Goal: Book appointment/travel/reservation

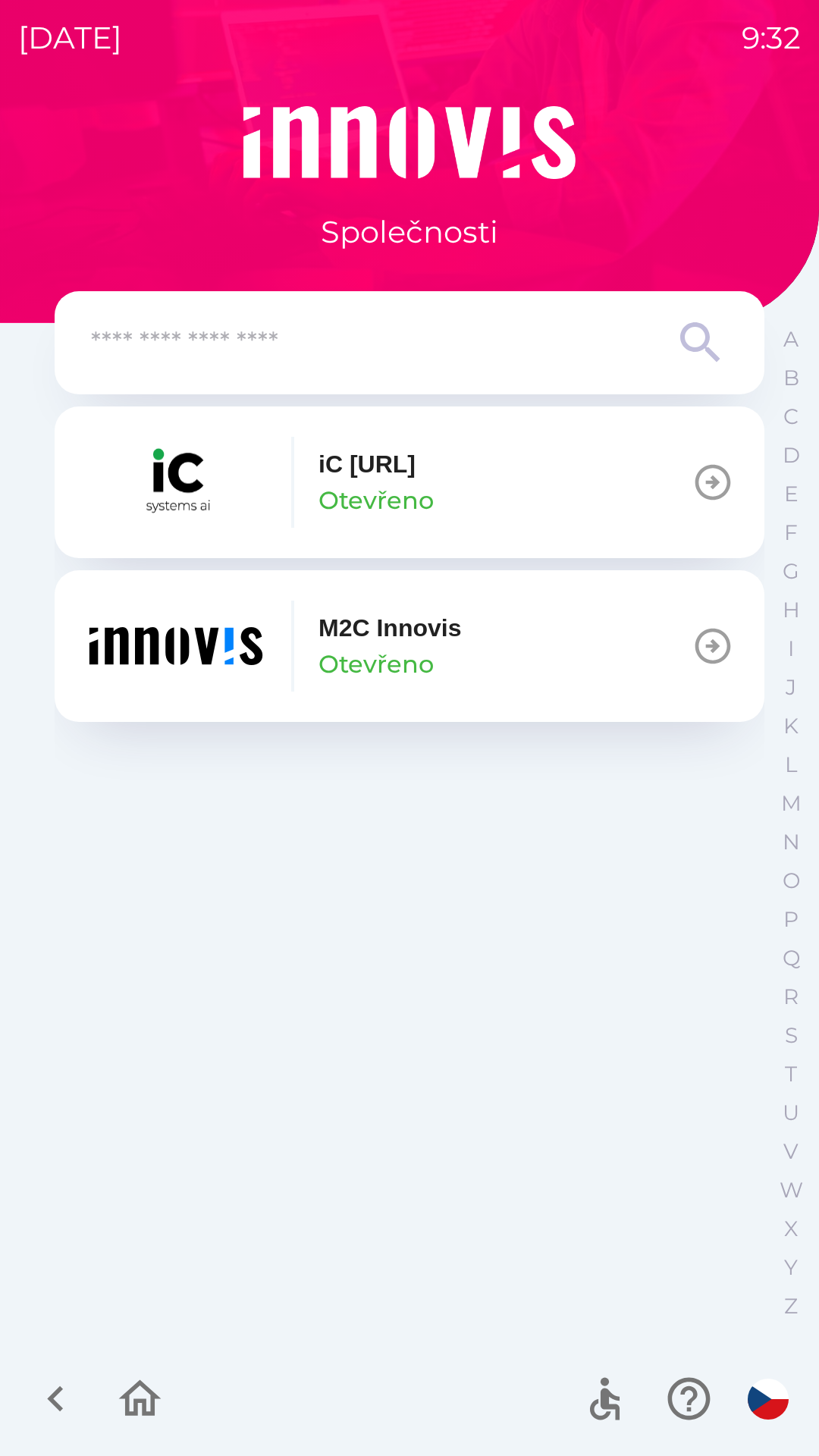
click at [568, 647] on button "M2C Innovis Otevřeno" at bounding box center [410, 645] width 710 height 152
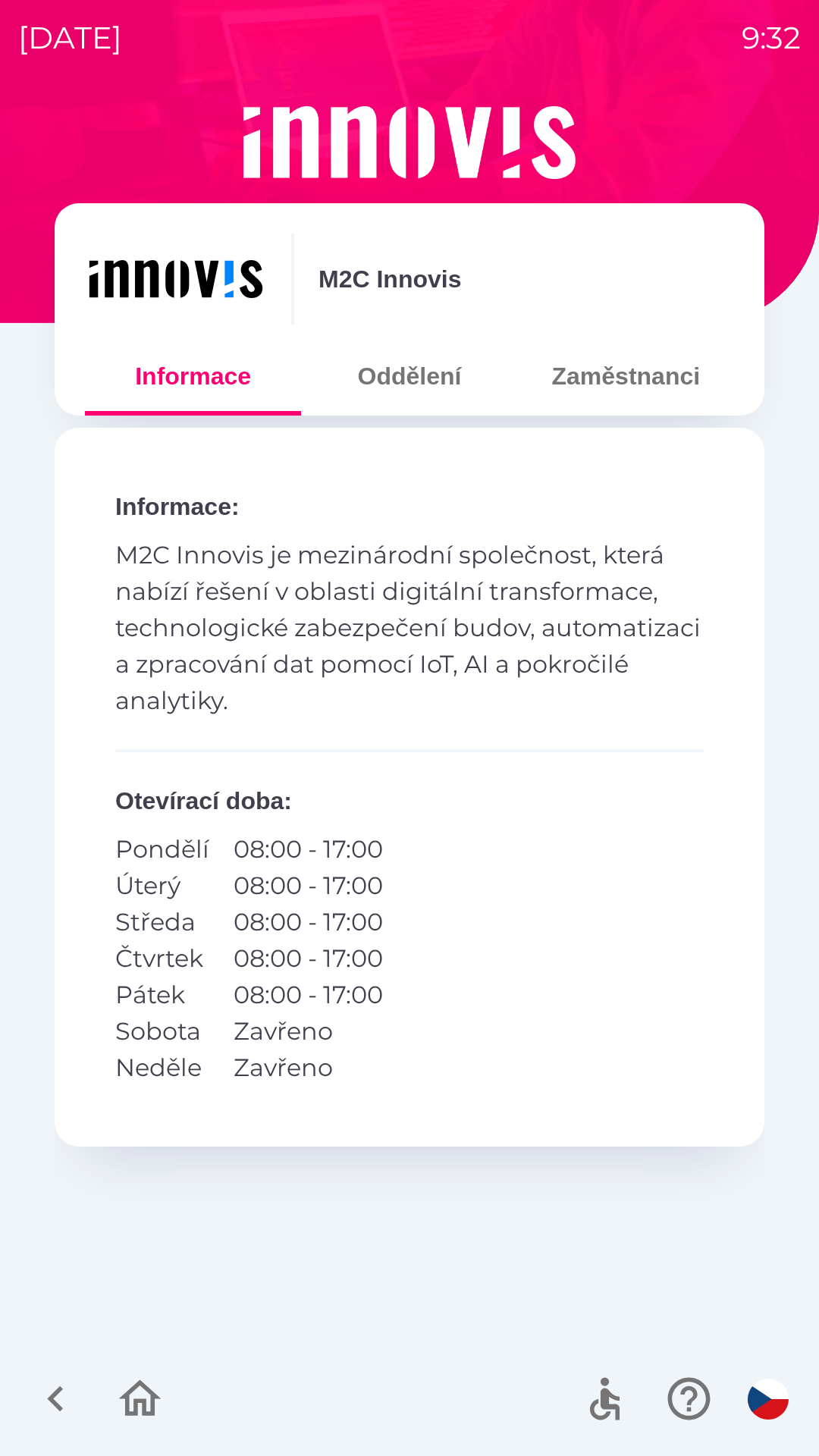
click at [597, 382] on button "Zaměstnanci" at bounding box center [626, 377] width 216 height 55
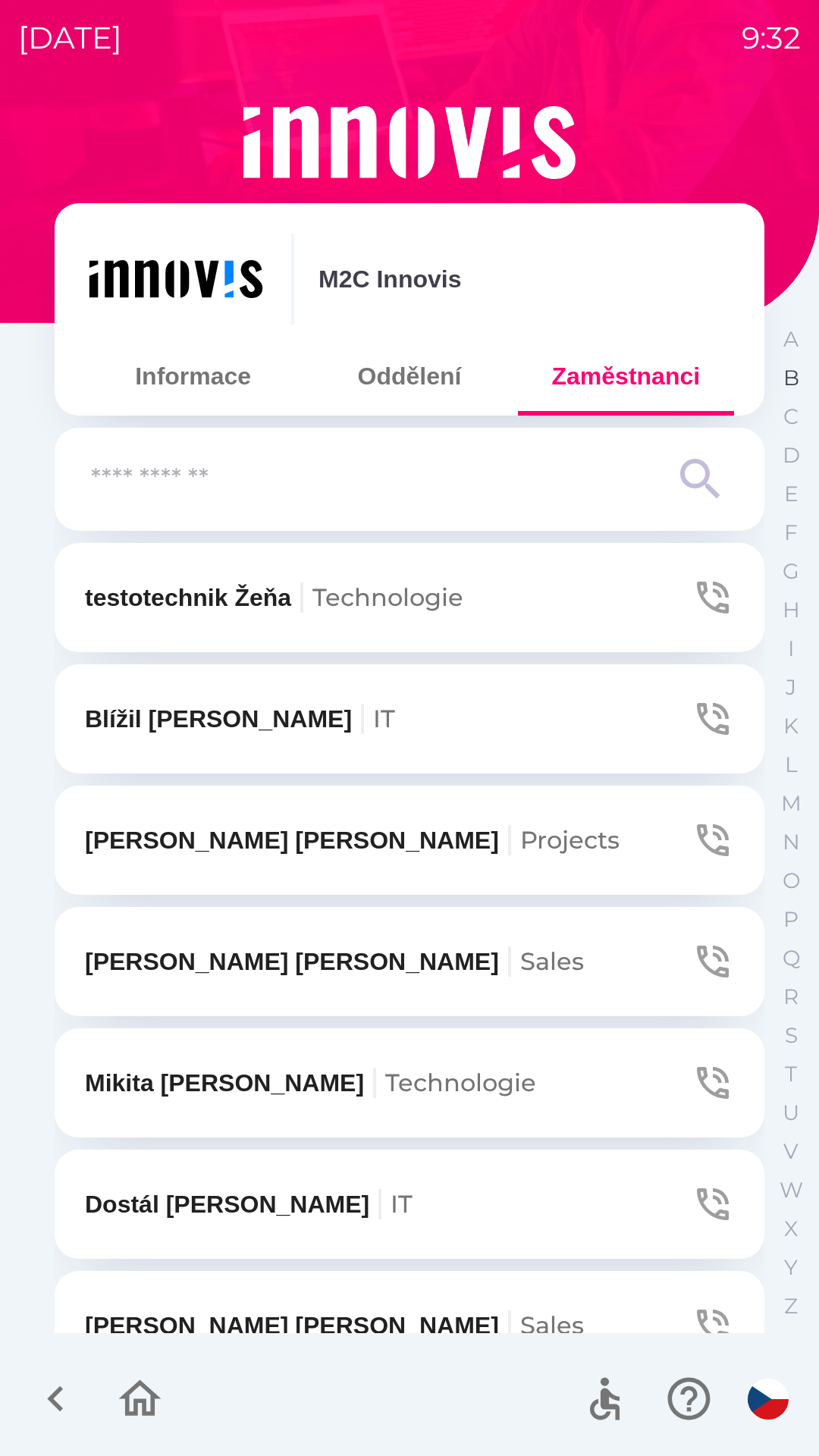
click at [784, 385] on p "B" at bounding box center [792, 378] width 16 height 27
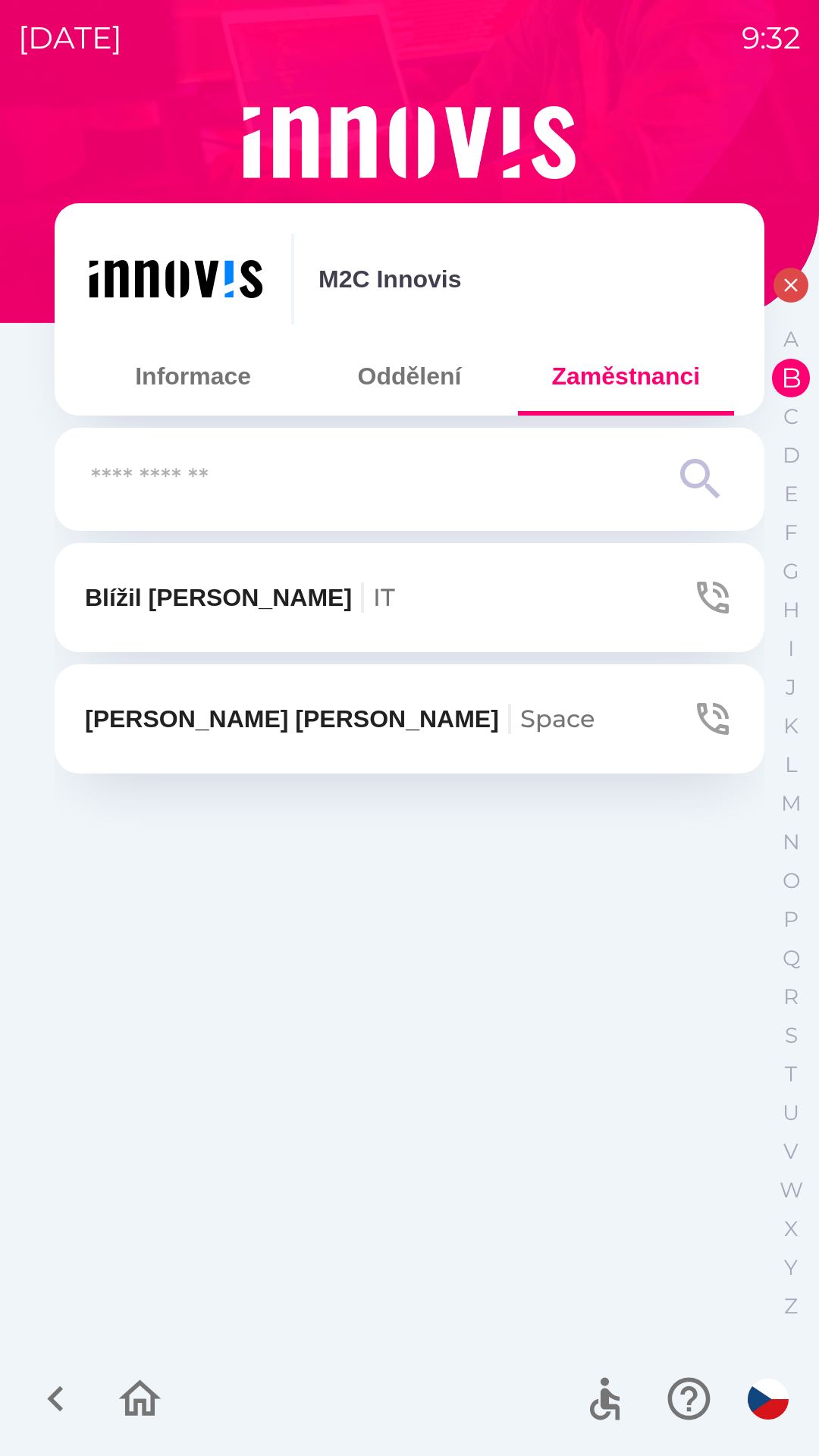
click at [556, 700] on button "[PERSON_NAME]" at bounding box center [410, 718] width 710 height 109
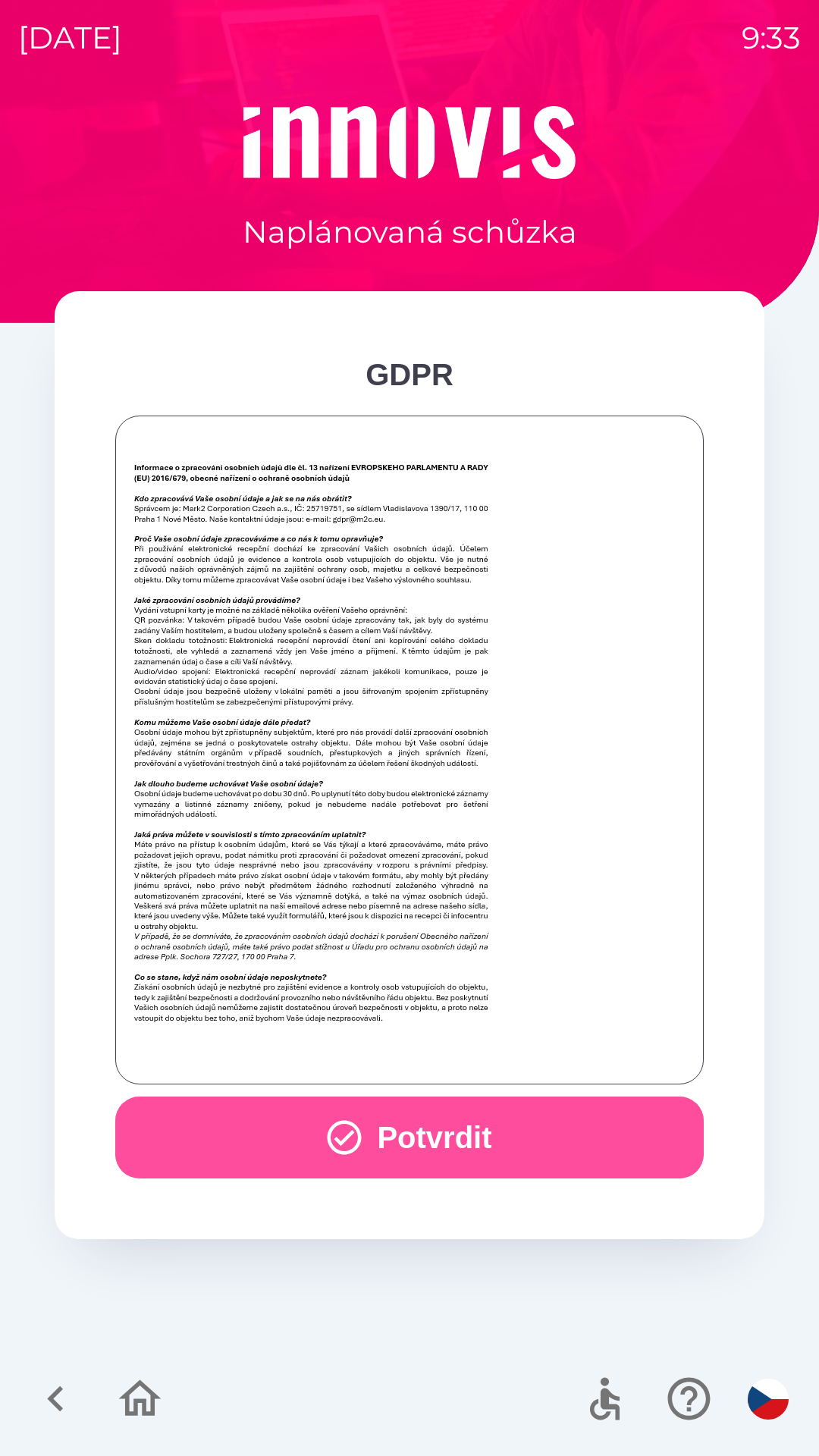
click at [363, 1140] on button "Potvrdit" at bounding box center [410, 1137] width 589 height 82
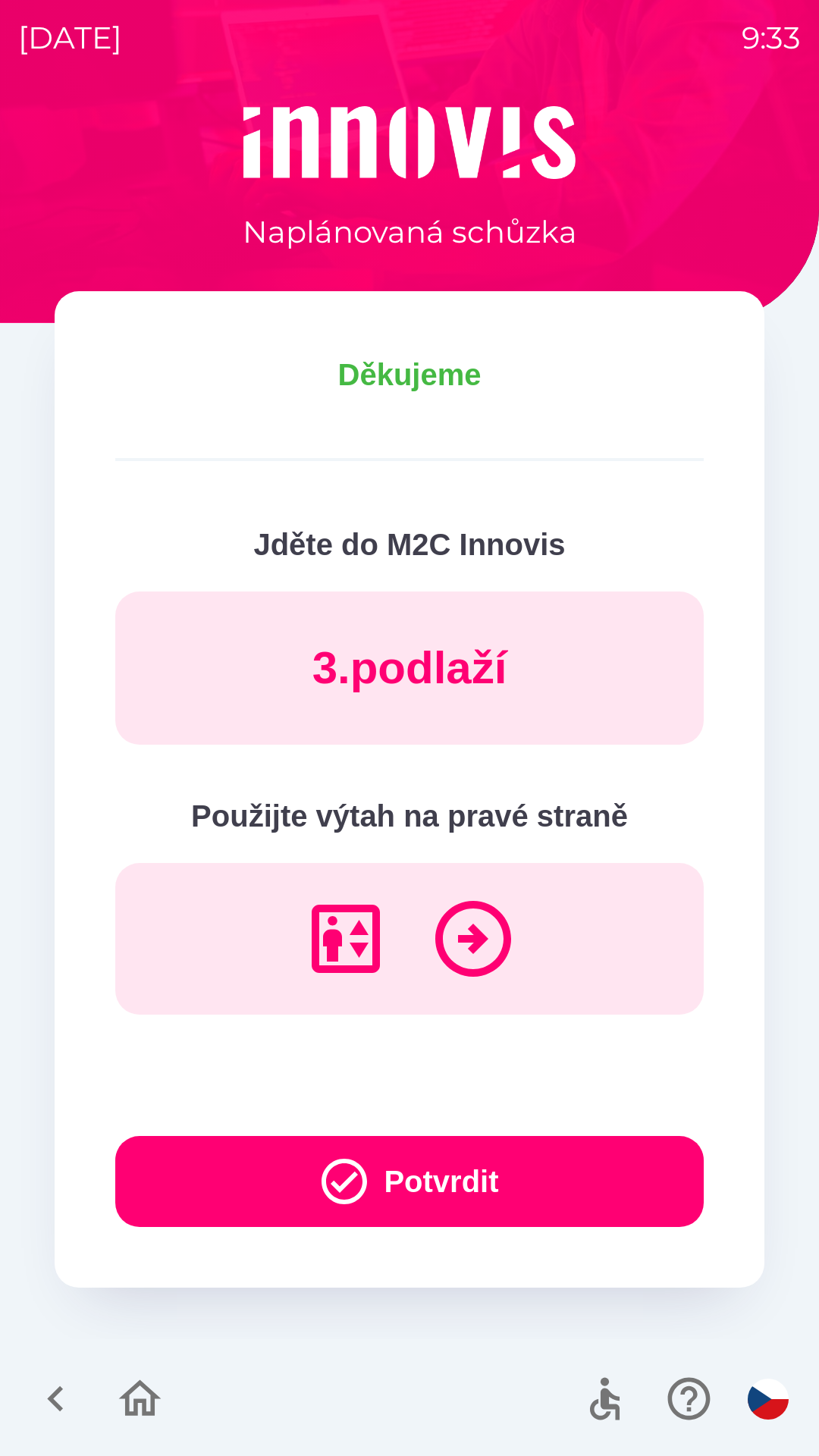
click at [378, 1189] on button "Potvrdit" at bounding box center [410, 1181] width 589 height 91
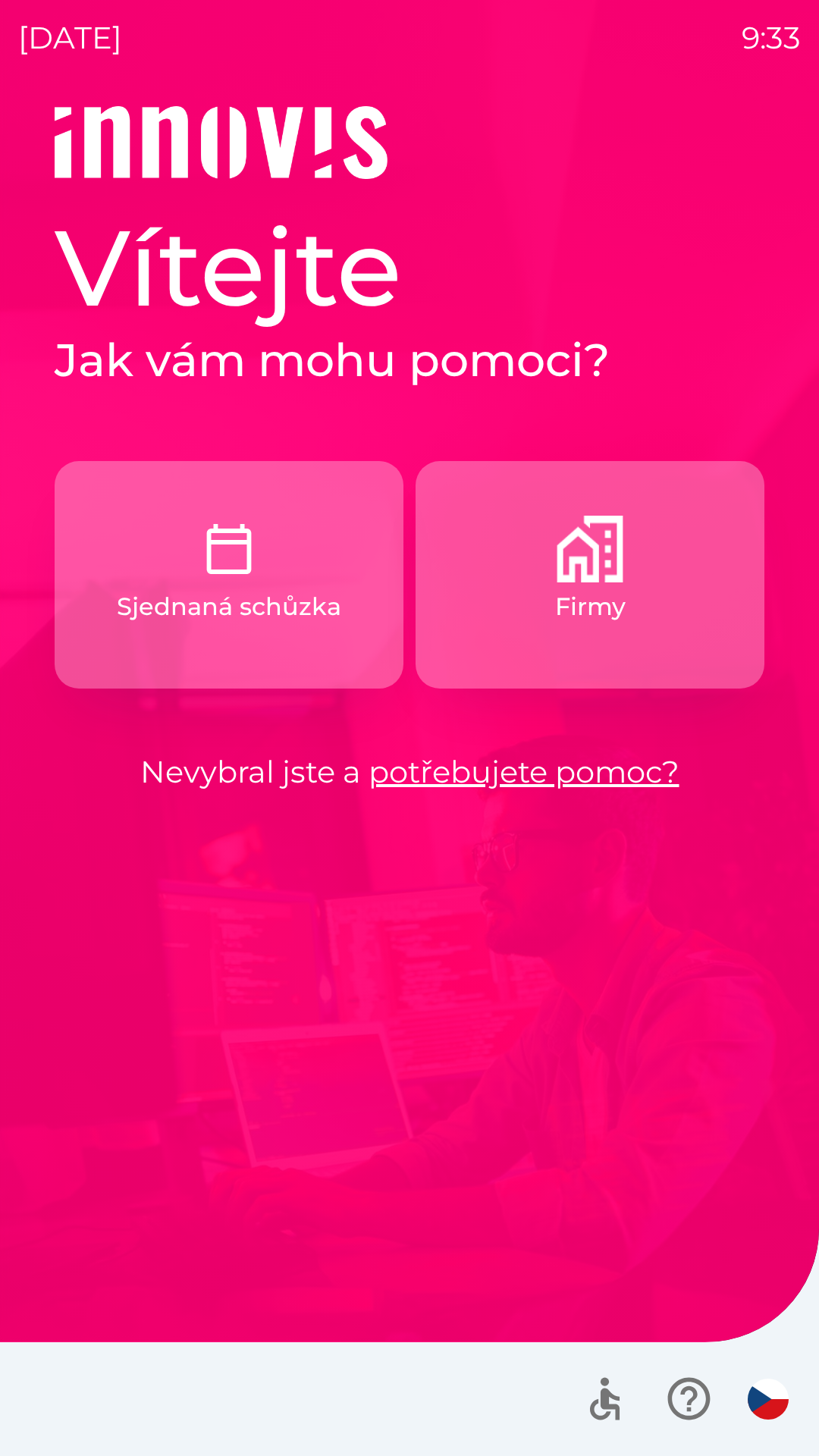
click at [585, 567] on img "button" at bounding box center [589, 549] width 66 height 66
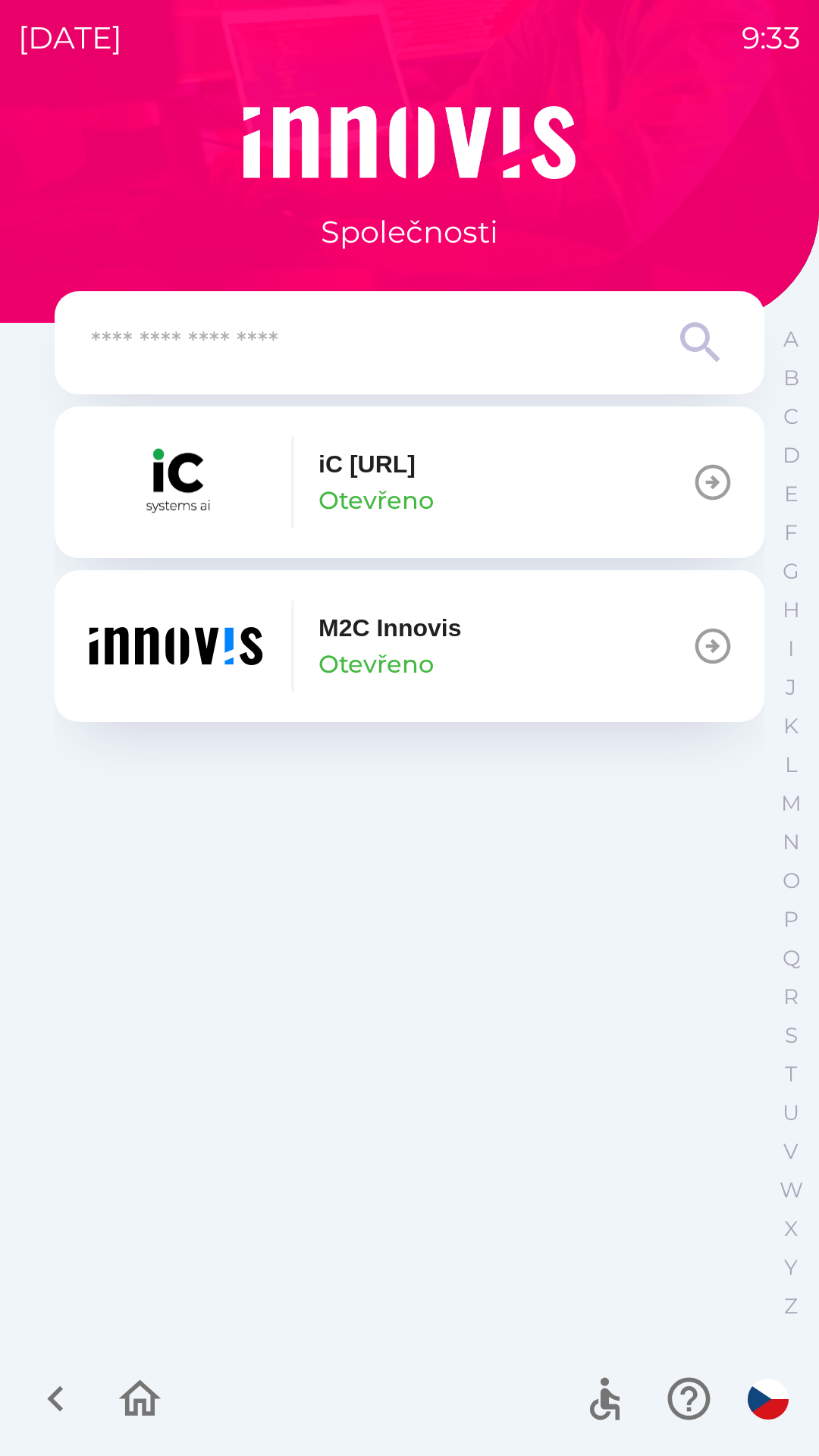
click at [475, 644] on button "M2C Innovis Otevřeno" at bounding box center [410, 645] width 710 height 152
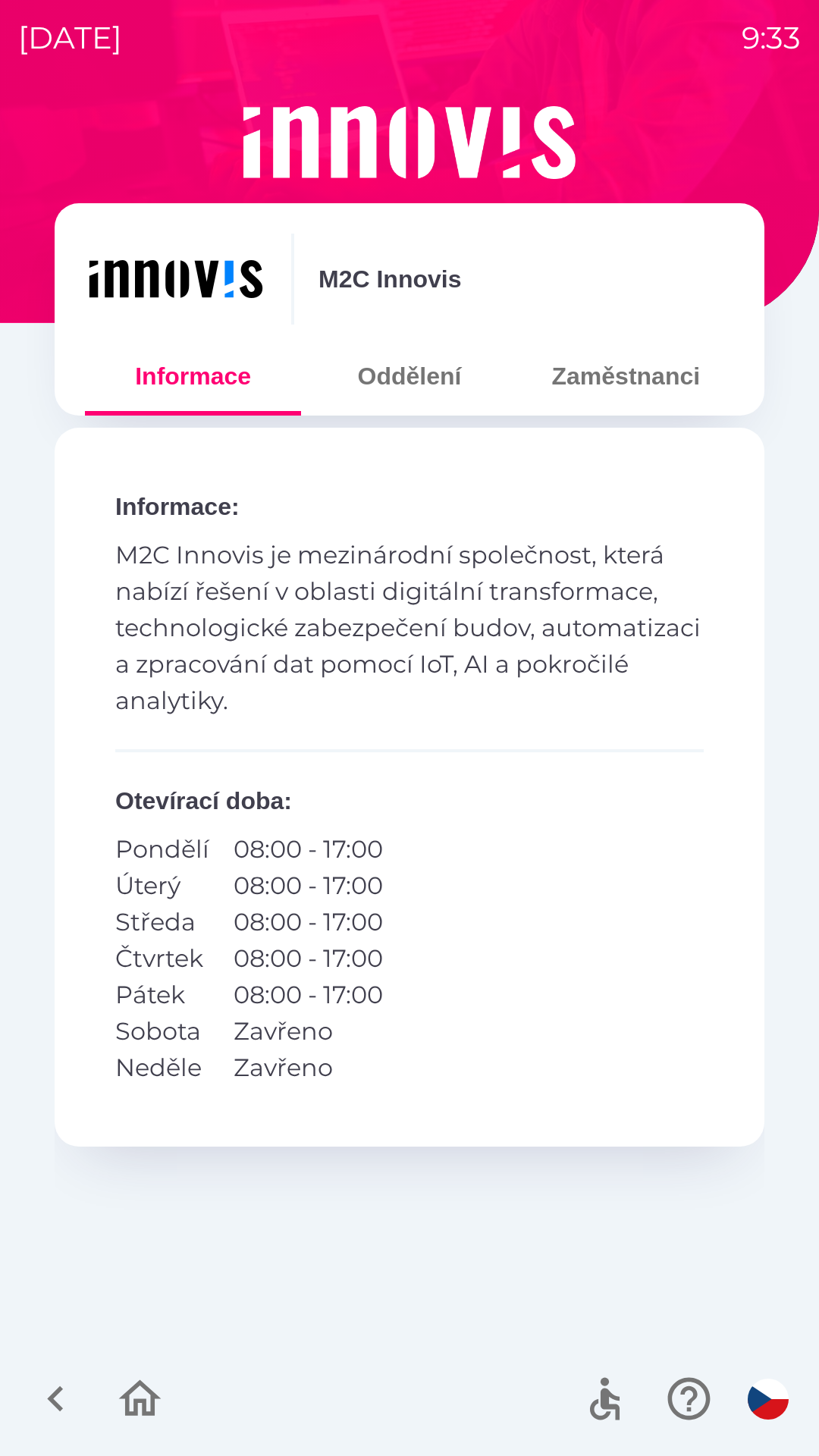
click at [604, 369] on button "Zaměstnanci" at bounding box center [626, 377] width 216 height 55
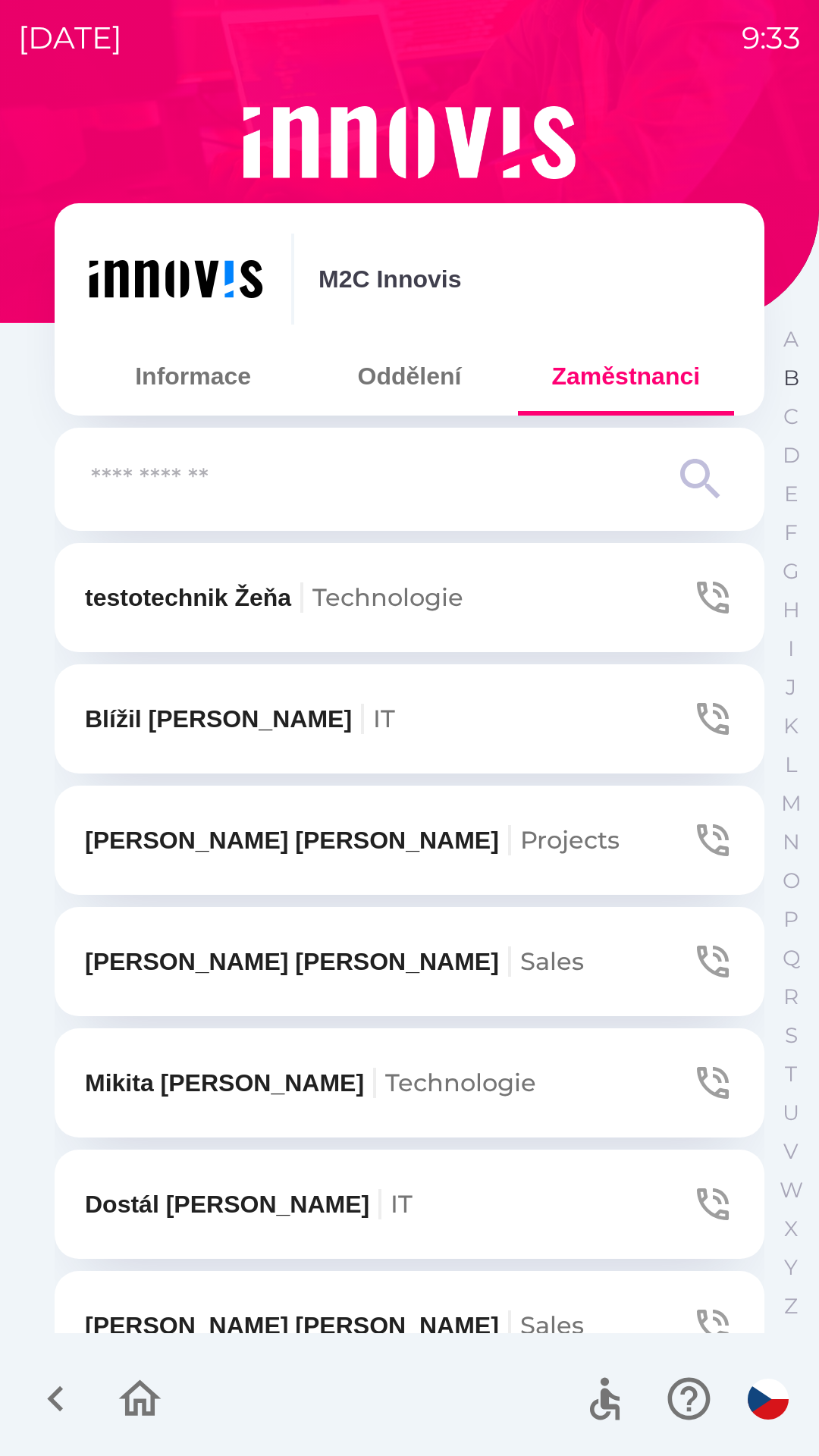
click at [779, 381] on button "B" at bounding box center [791, 378] width 38 height 39
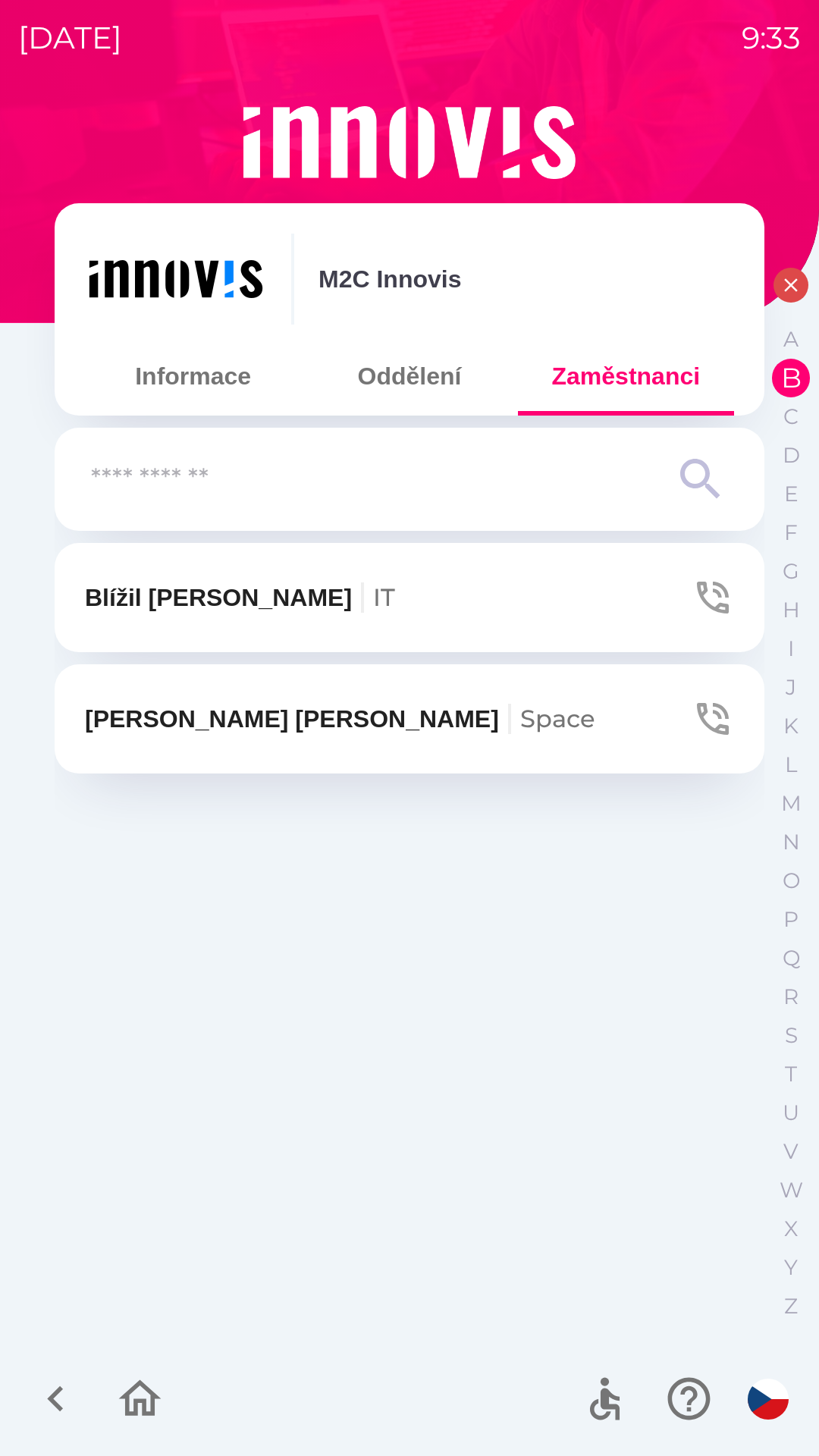
click at [520, 720] on span "Space" at bounding box center [558, 718] width 75 height 29
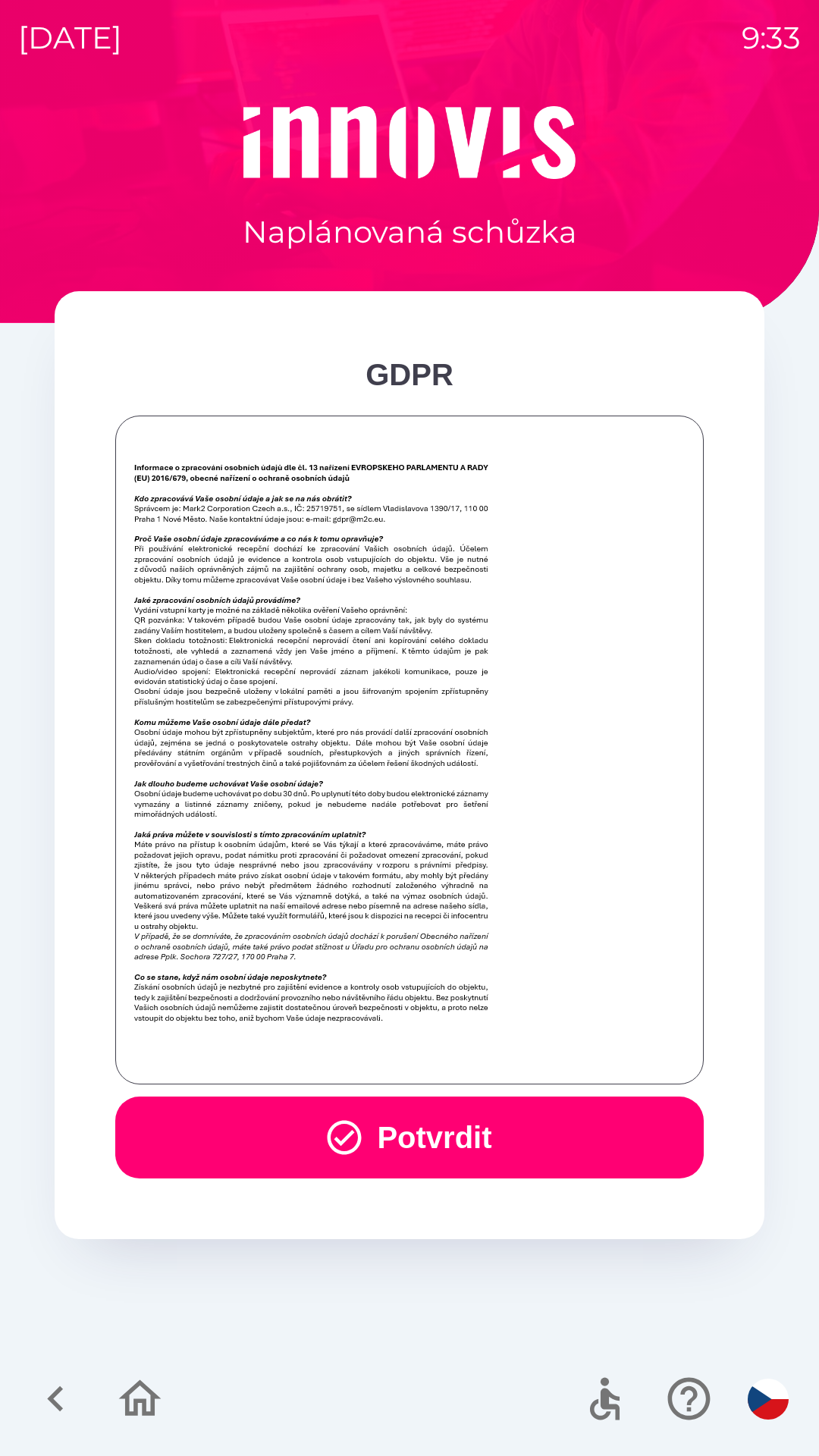
click at [401, 1140] on button "Potvrdit" at bounding box center [410, 1137] width 589 height 82
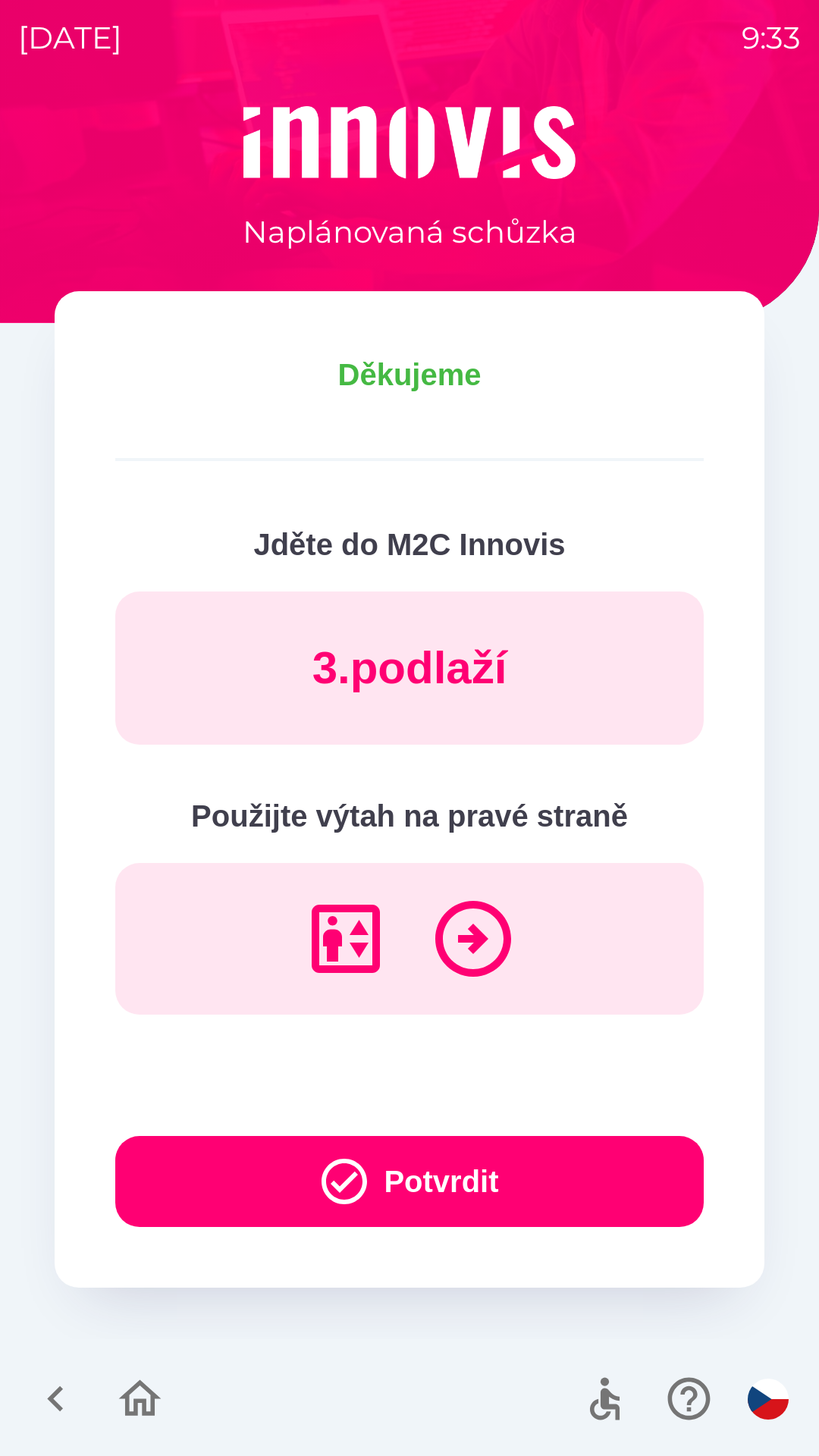
click at [308, 1225] on button "Potvrdit" at bounding box center [410, 1181] width 589 height 91
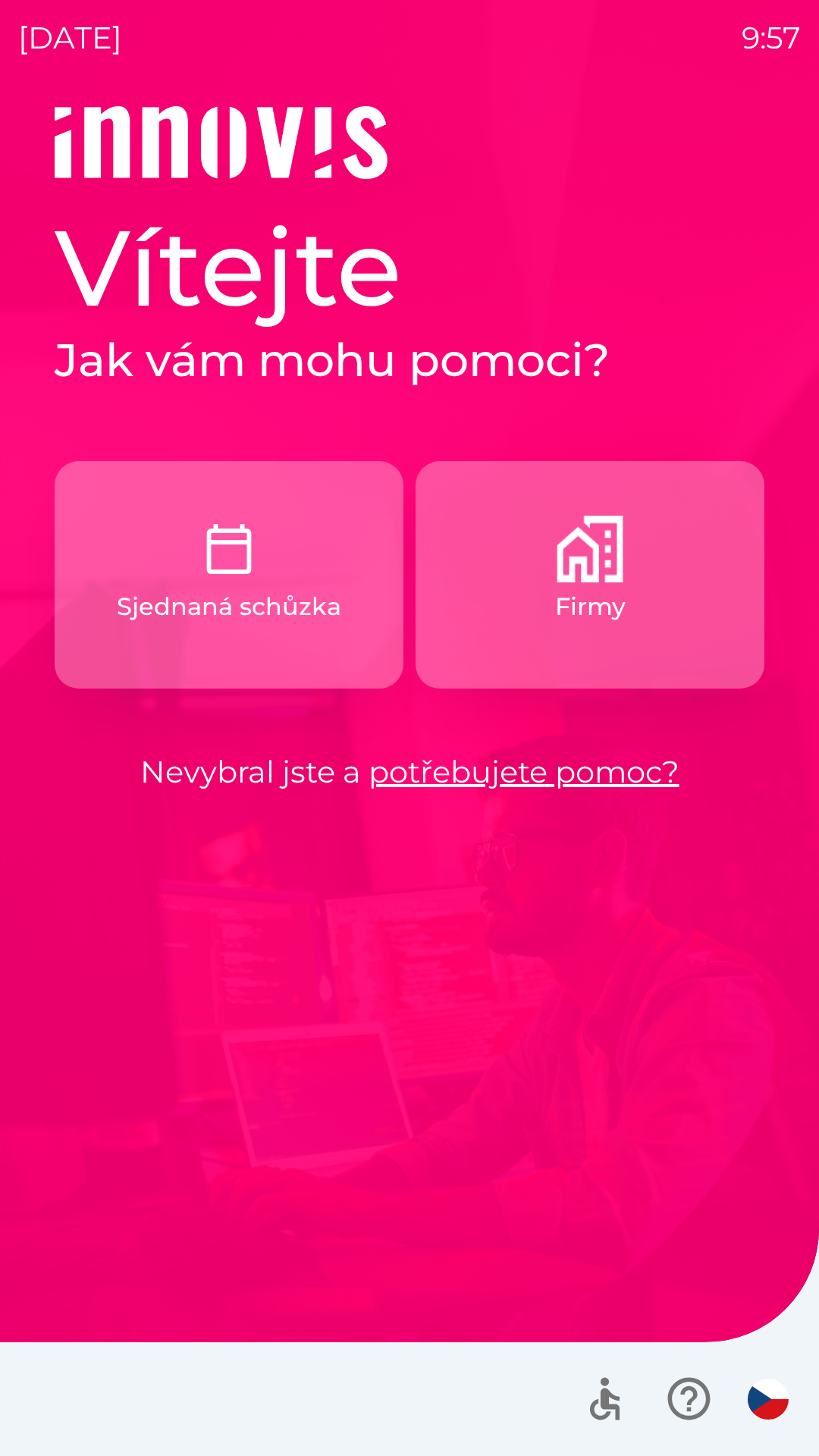
click at [311, 616] on p "Sjednaná schůzka" at bounding box center [229, 606] width 224 height 36
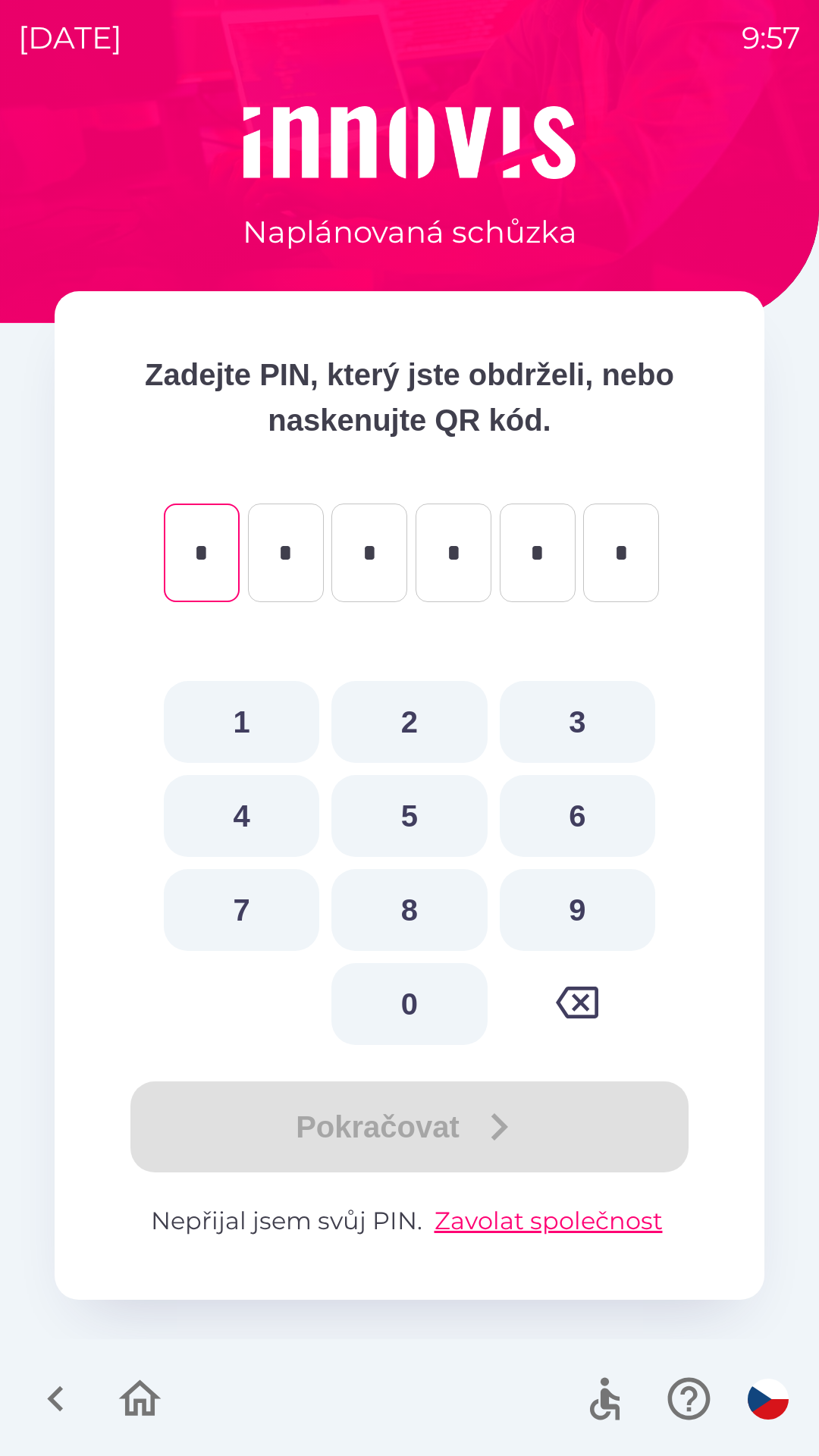
click at [58, 1391] on icon "button" at bounding box center [55, 1398] width 16 height 26
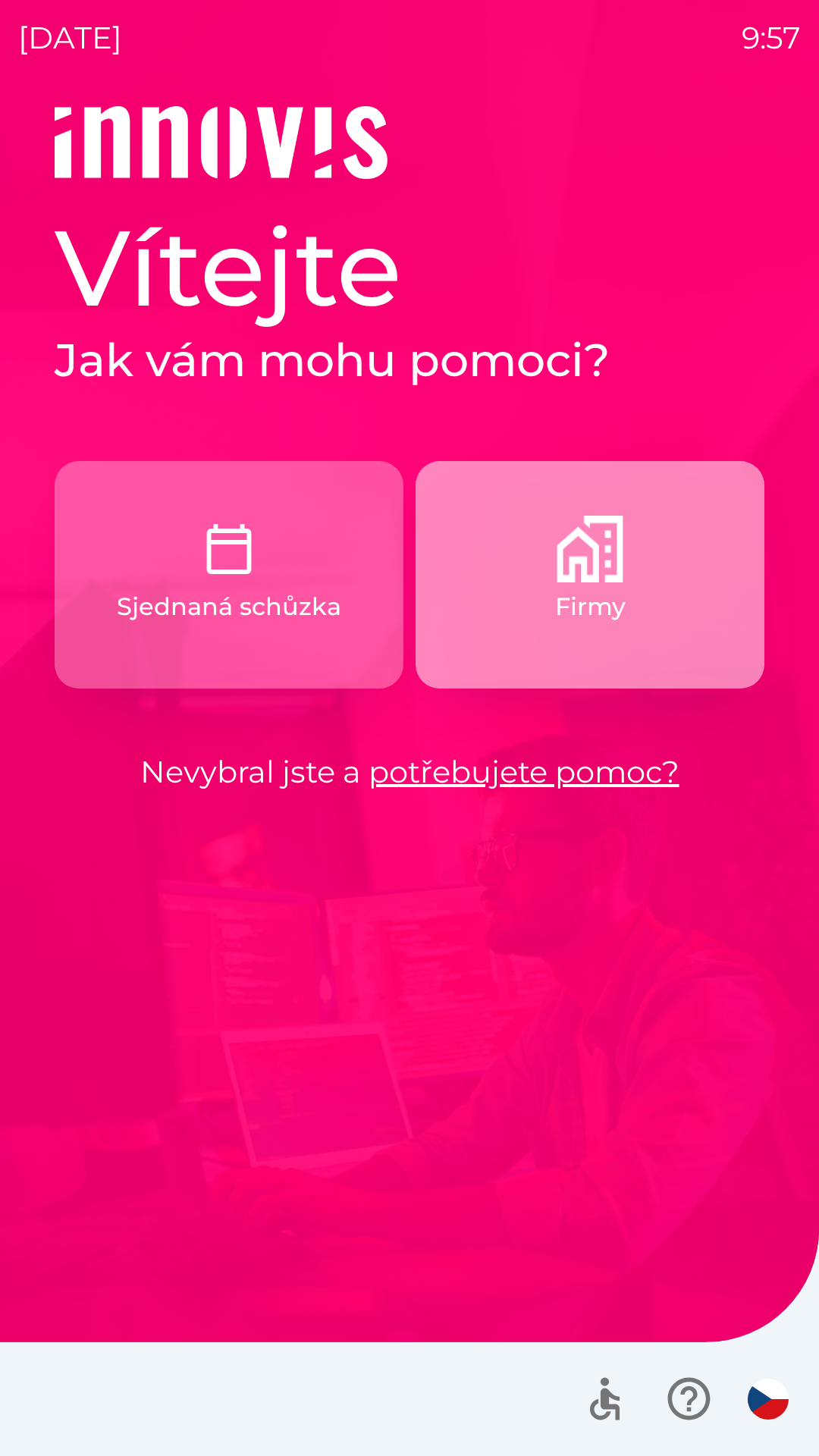
click at [549, 631] on button "Firmy" at bounding box center [590, 574] width 349 height 228
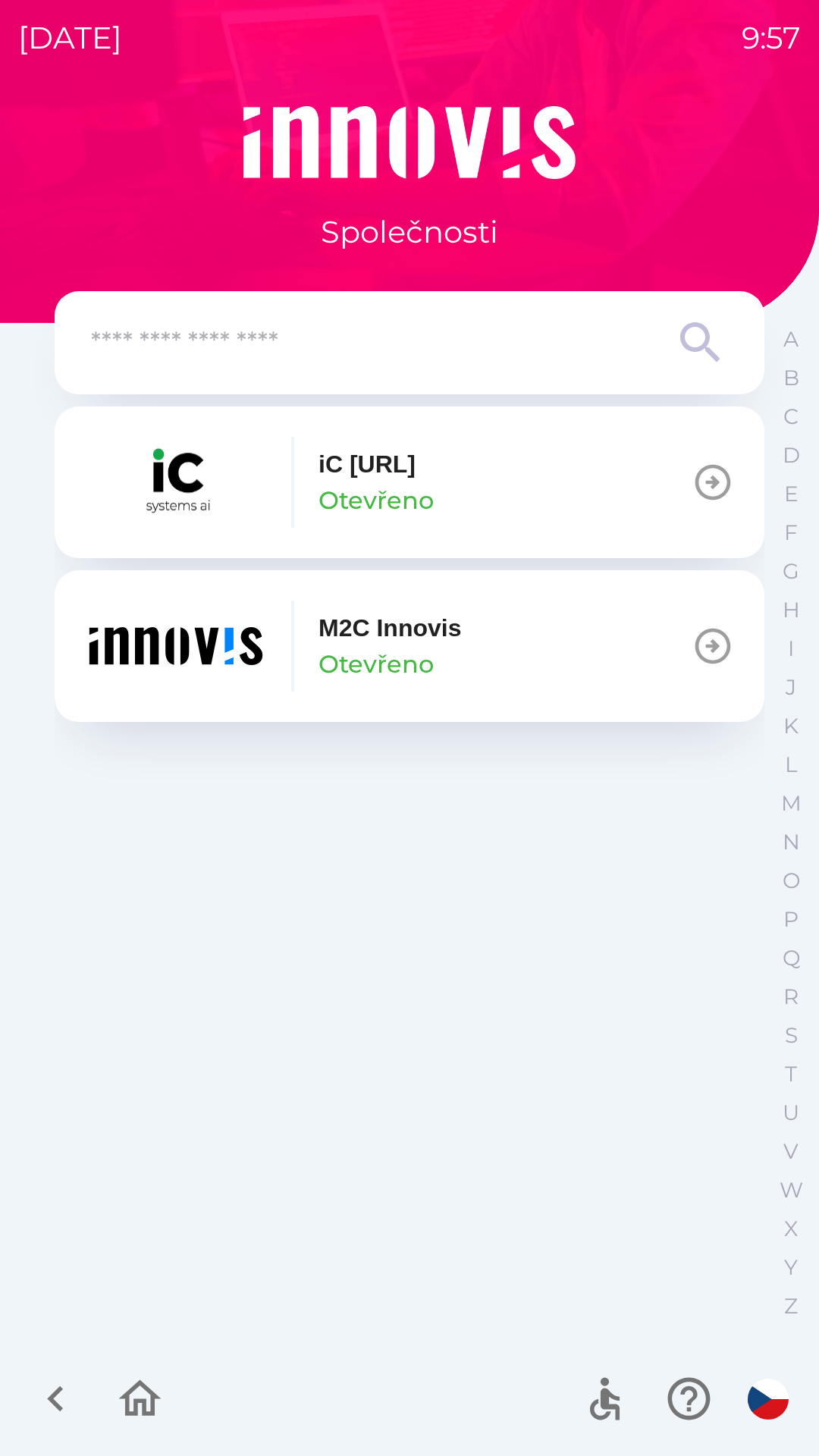
click at [382, 666] on p "Otevřeno" at bounding box center [376, 664] width 115 height 36
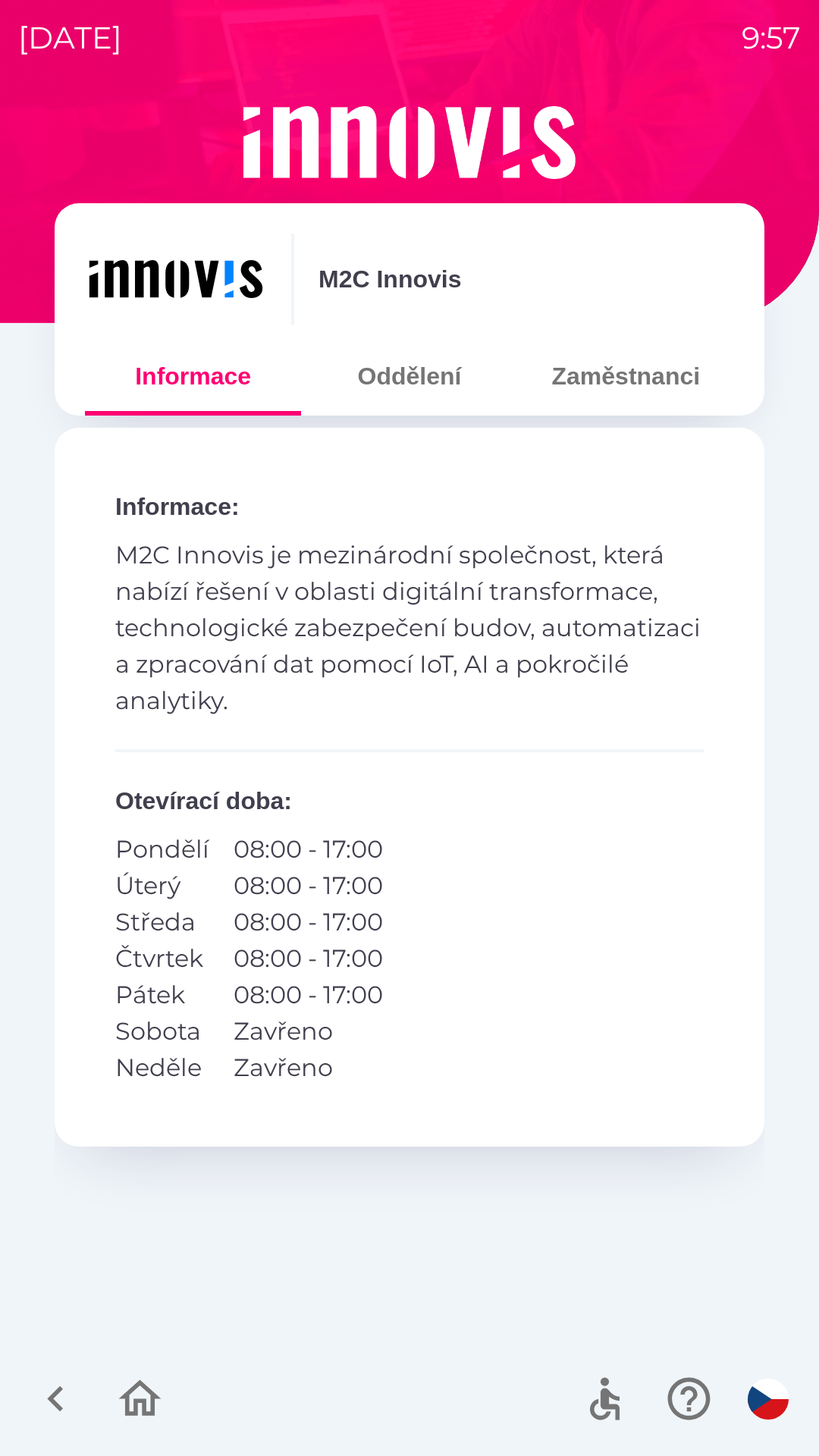
click at [619, 388] on button "Zaměstnanci" at bounding box center [626, 377] width 216 height 55
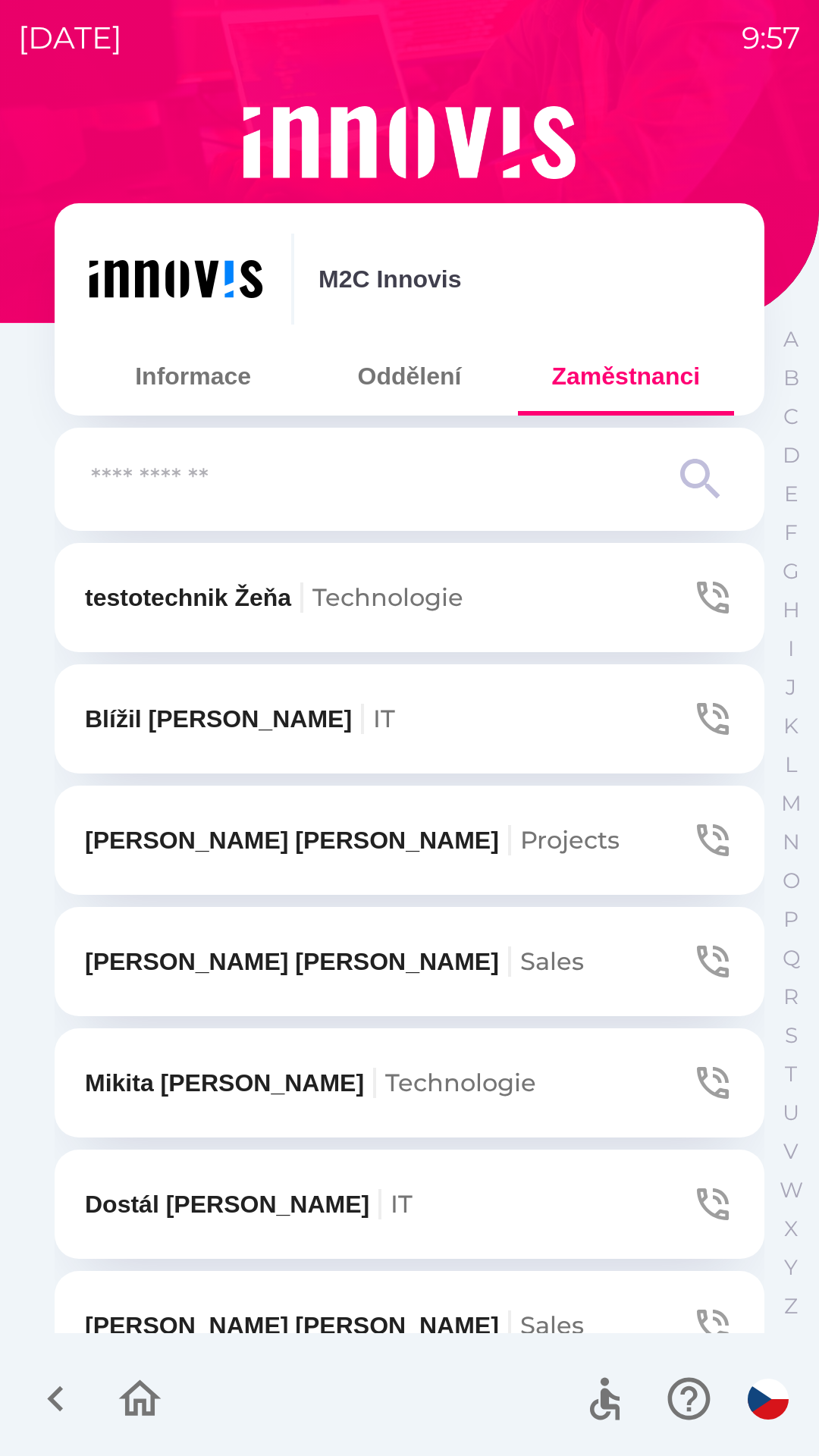
click at [495, 482] on input "text" at bounding box center [379, 479] width 576 height 42
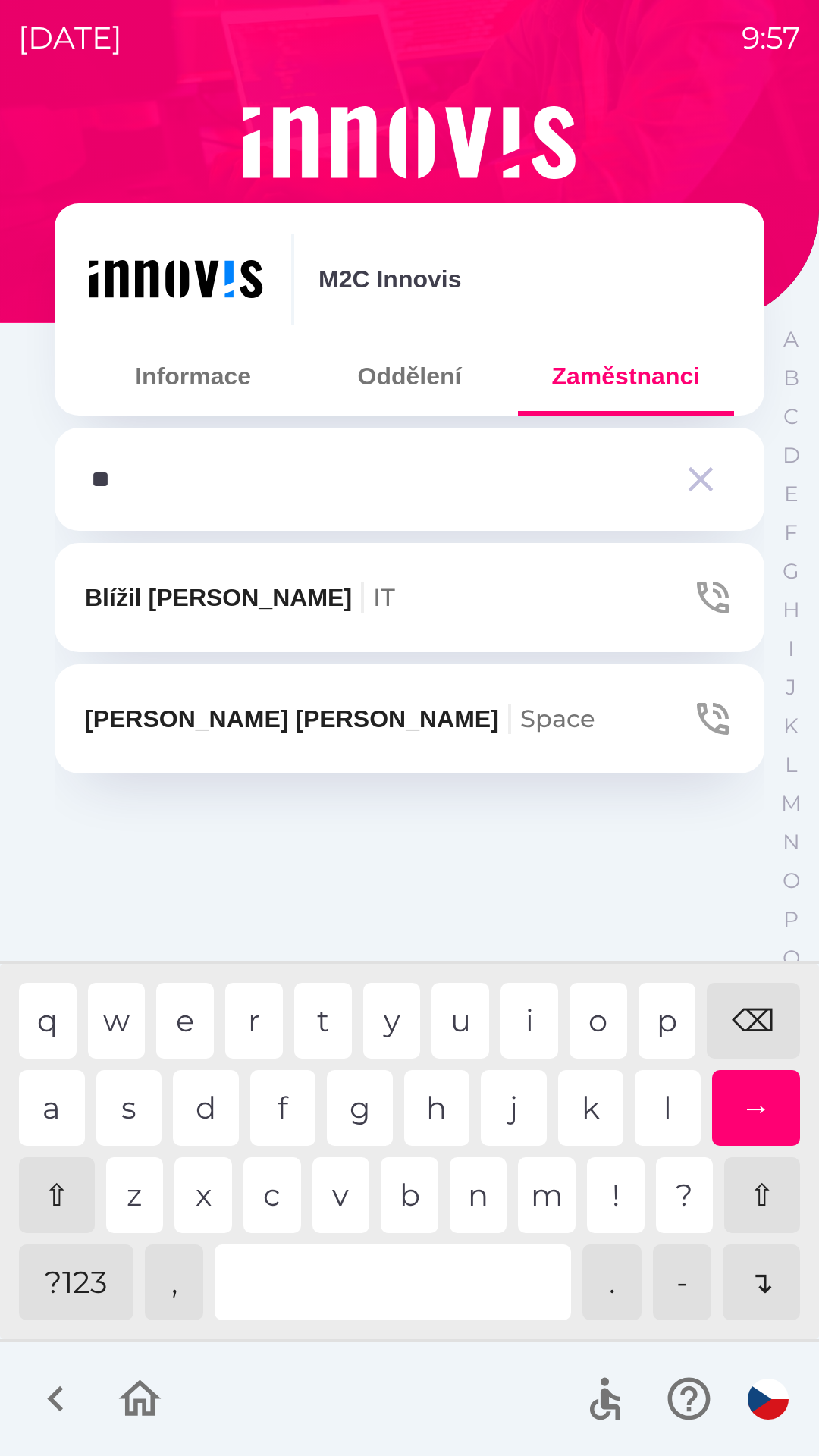
click at [659, 1110] on div "l" at bounding box center [667, 1108] width 66 height 76
click at [749, 1006] on div "⌫" at bounding box center [753, 1021] width 93 height 76
type input "*"
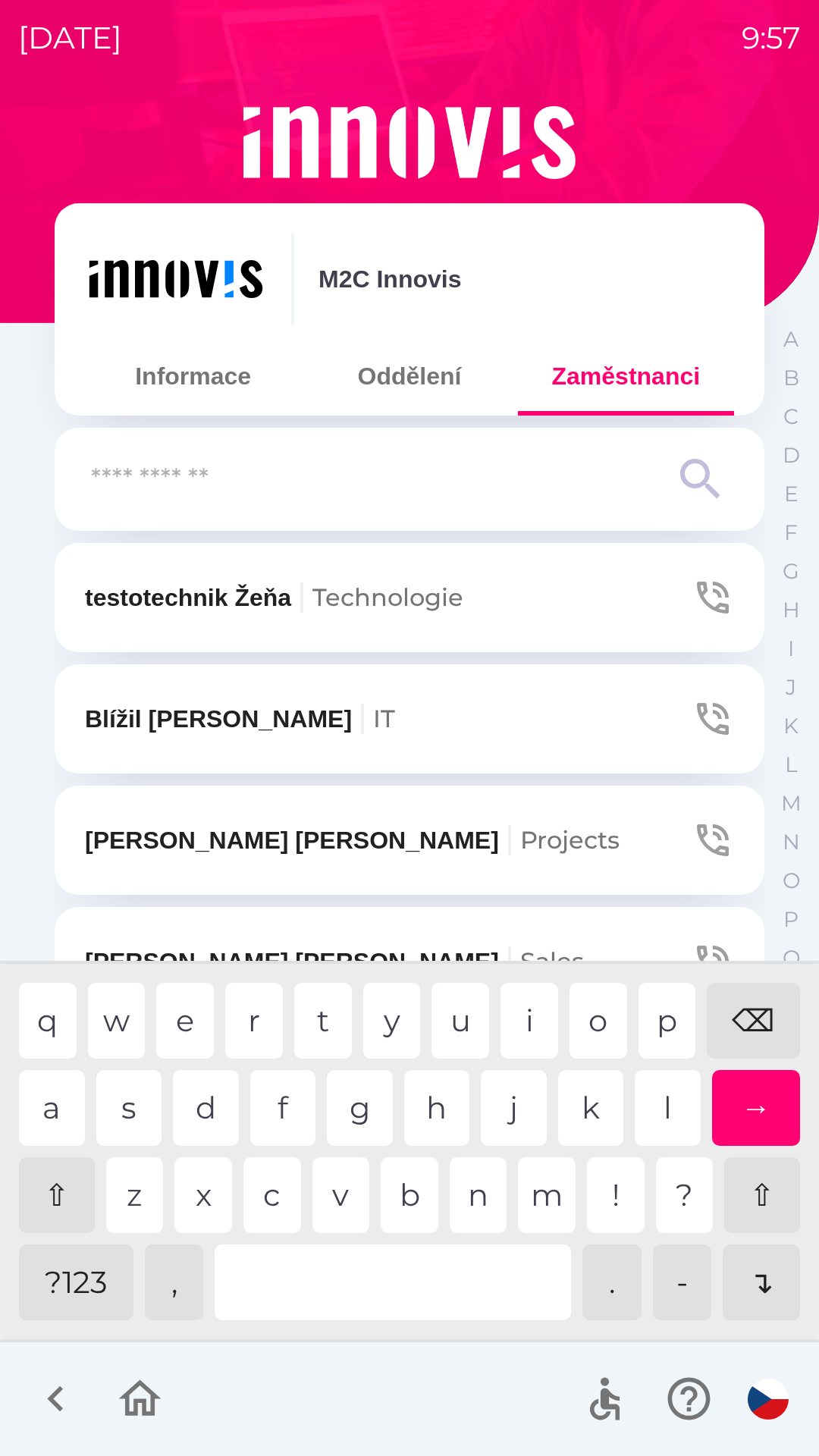
click at [757, 1020] on div "⌫" at bounding box center [753, 1021] width 93 height 76
click at [150, 1390] on icon "button" at bounding box center [140, 1398] width 43 height 36
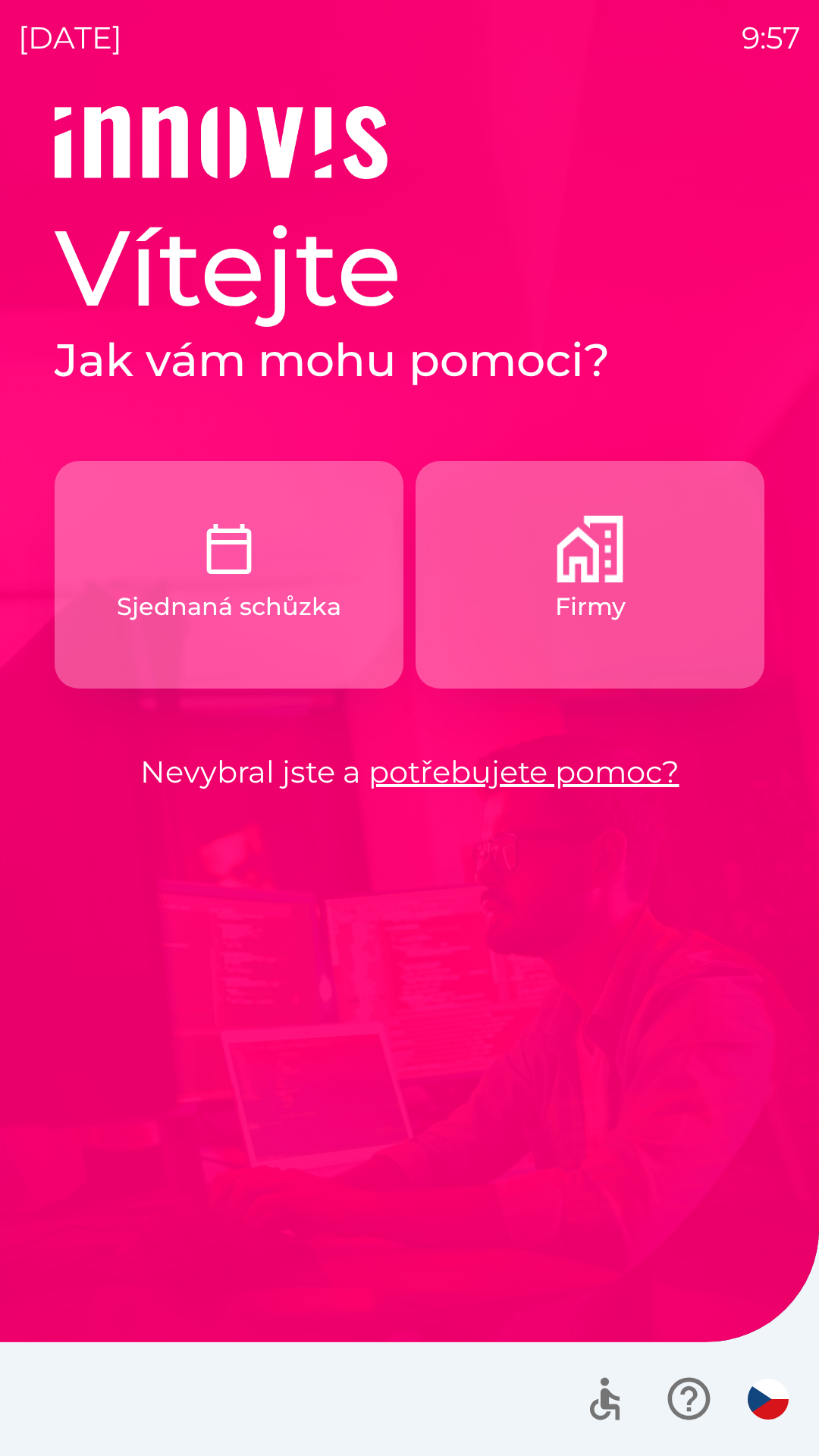
click at [280, 606] on p "Sjednaná schůzka" at bounding box center [229, 606] width 224 height 36
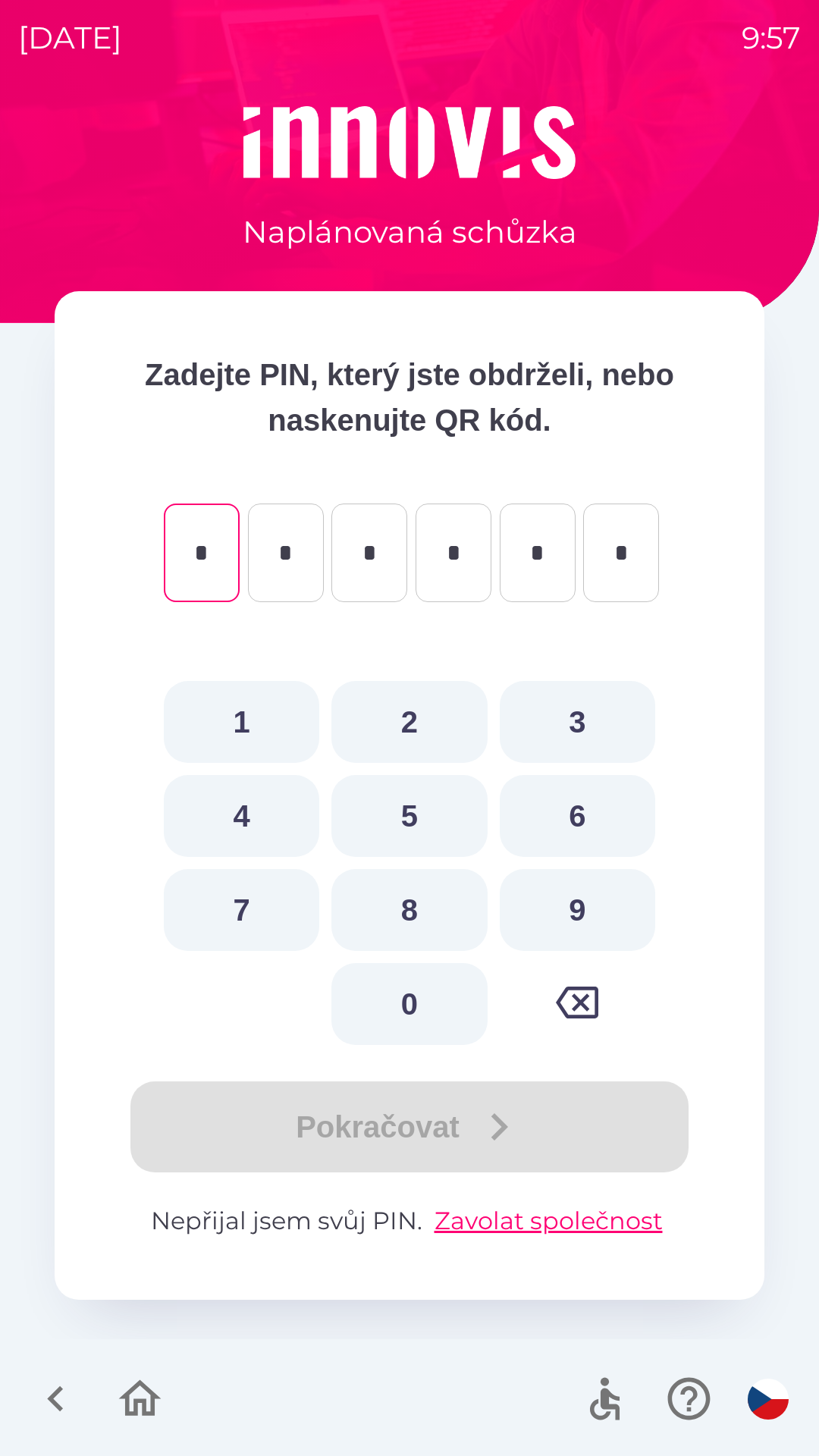
click at [147, 1404] on icon "button" at bounding box center [139, 1398] width 51 height 51
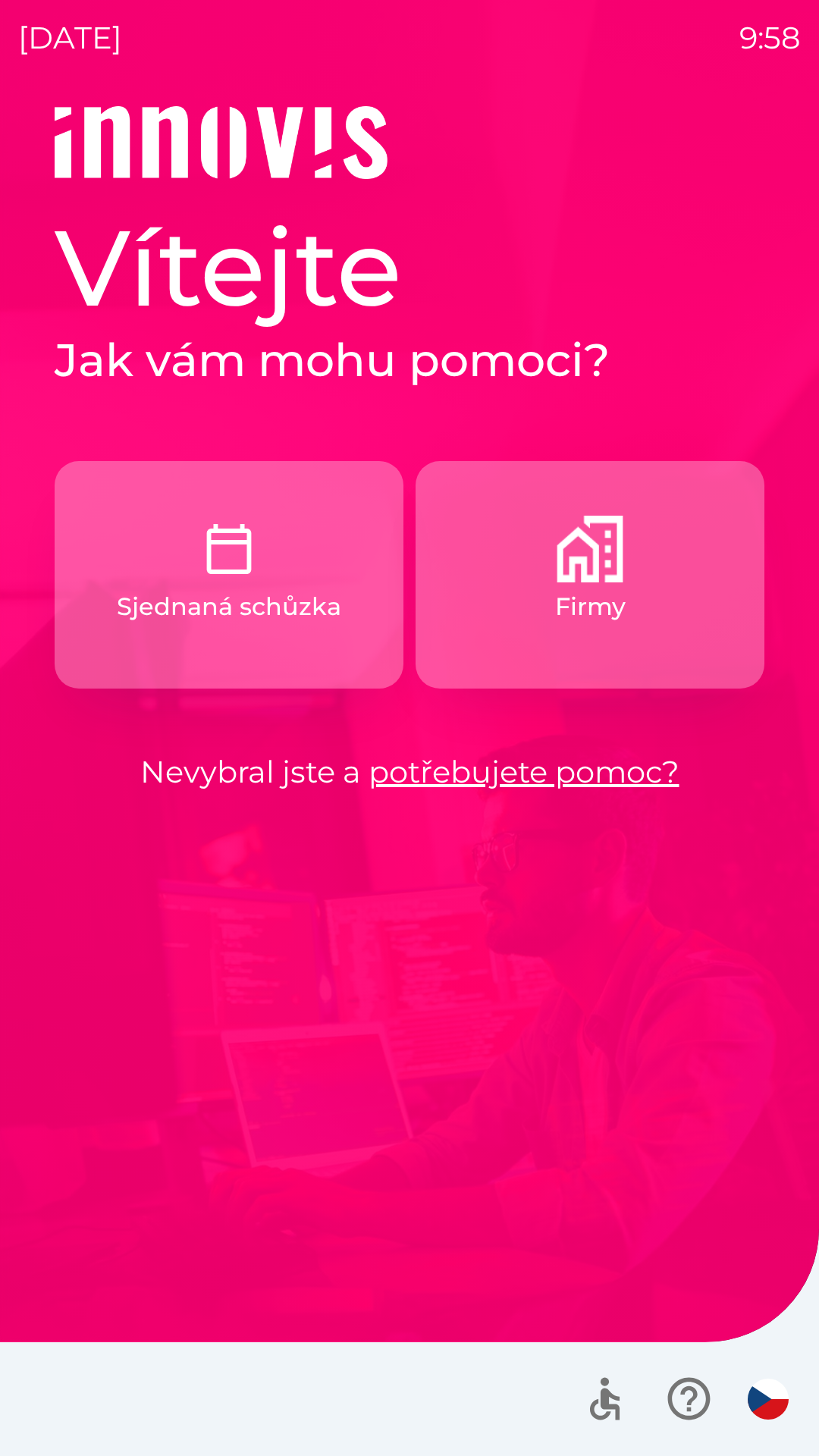
click at [564, 574] on img "button" at bounding box center [589, 549] width 66 height 66
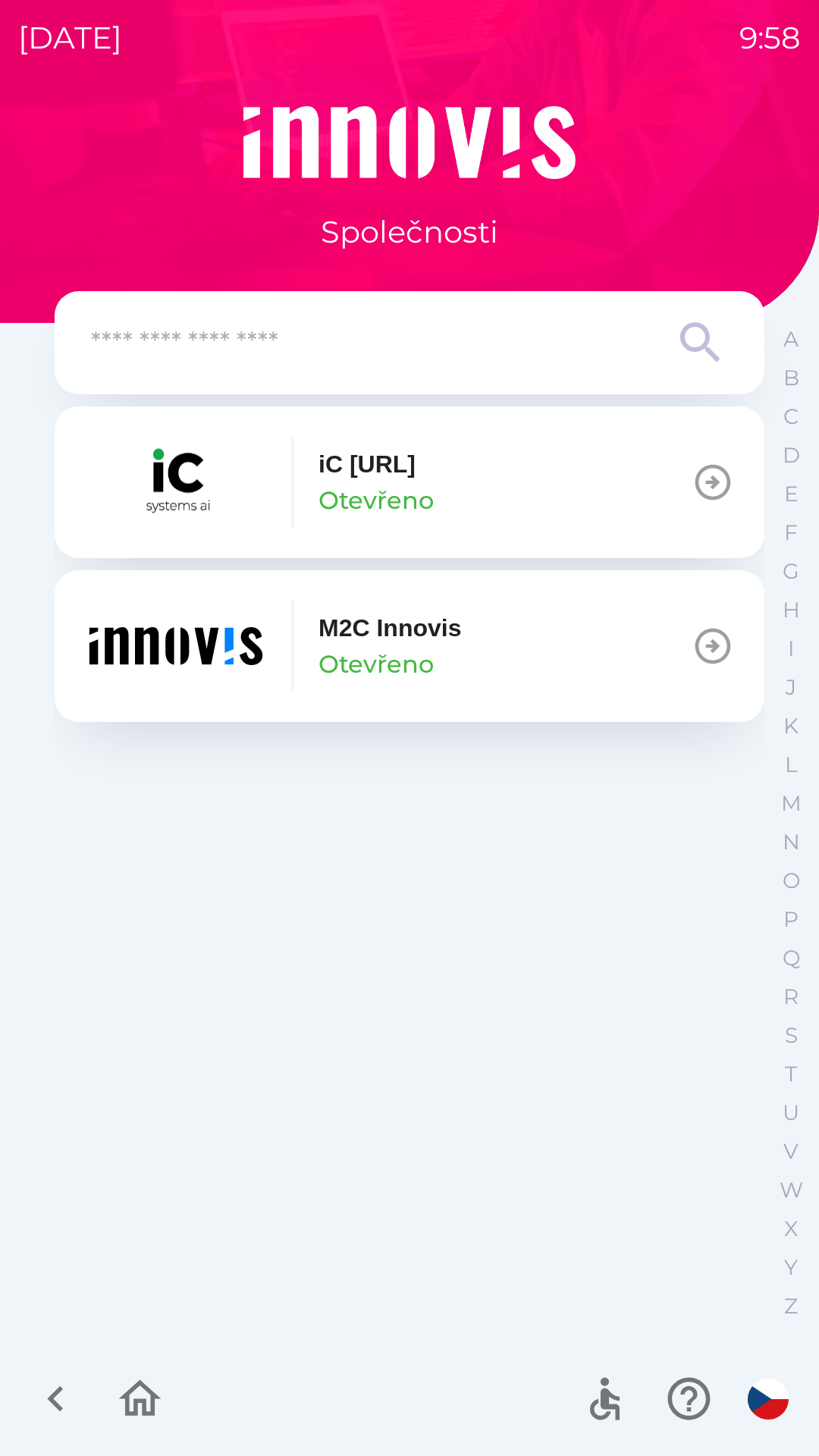
click at [202, 663] on img "button" at bounding box center [176, 646] width 182 height 91
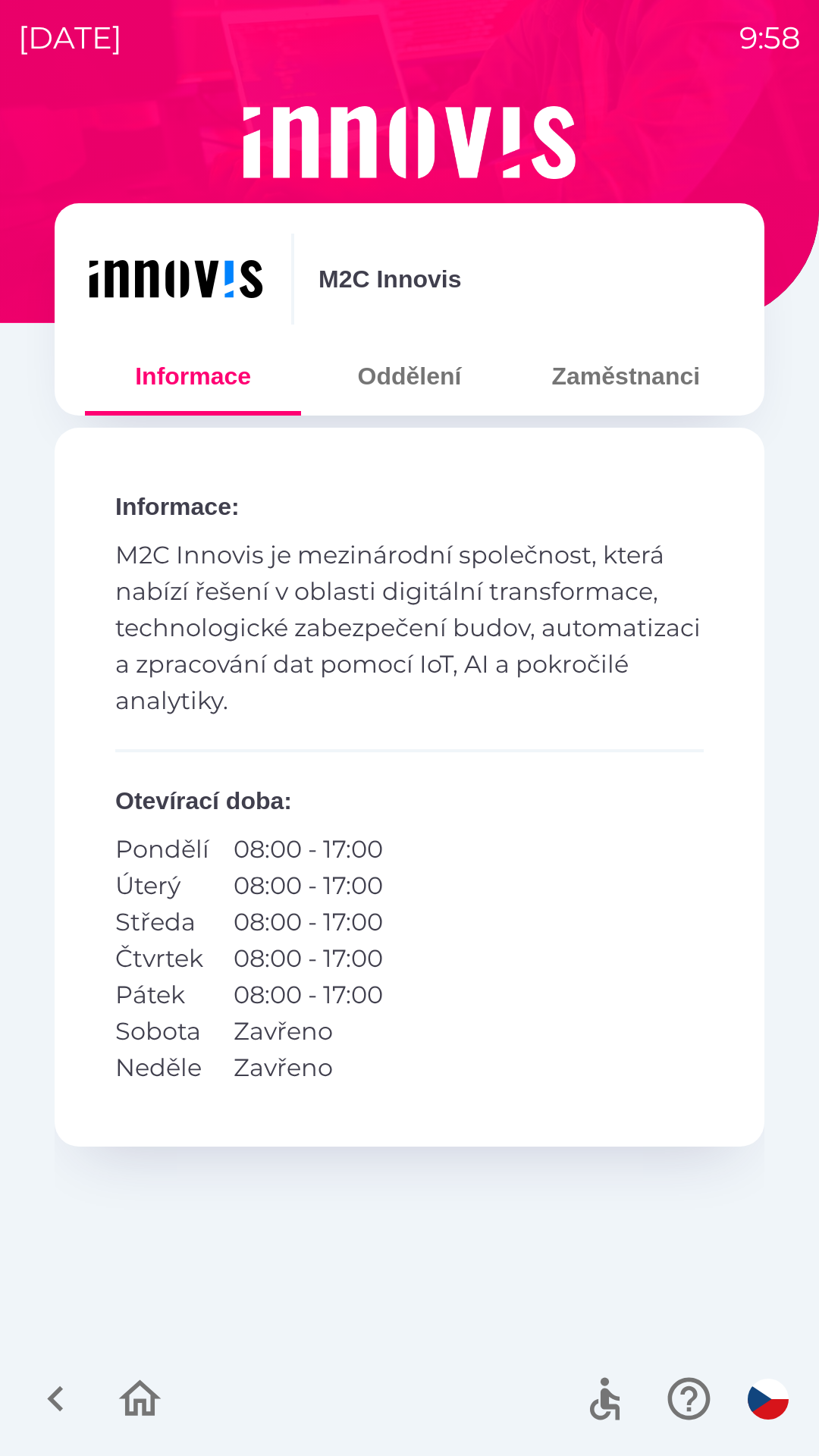
click at [430, 388] on button "Oddělení" at bounding box center [410, 377] width 216 height 55
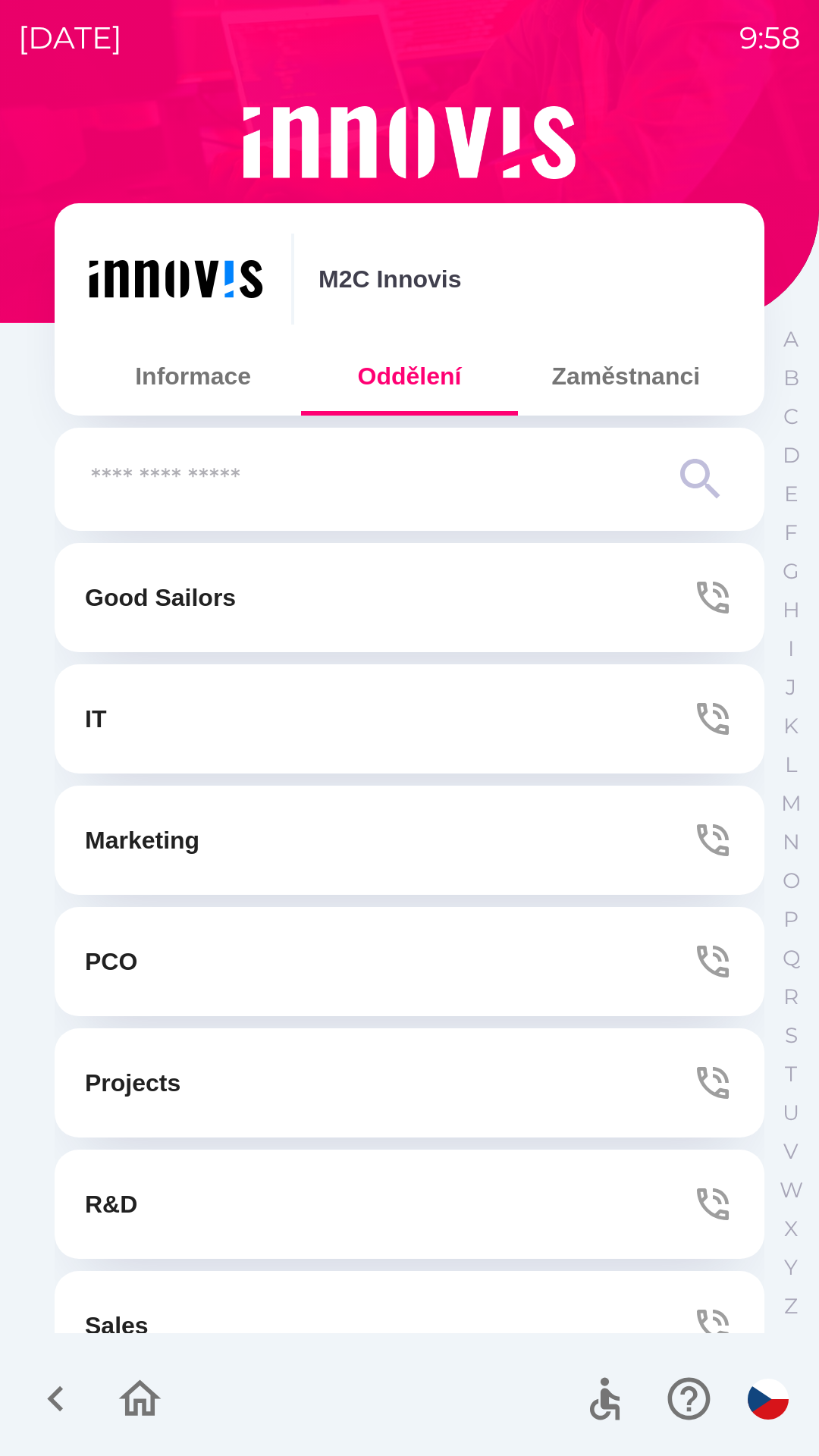
click at [615, 385] on button "Zaměstnanci" at bounding box center [626, 377] width 216 height 55
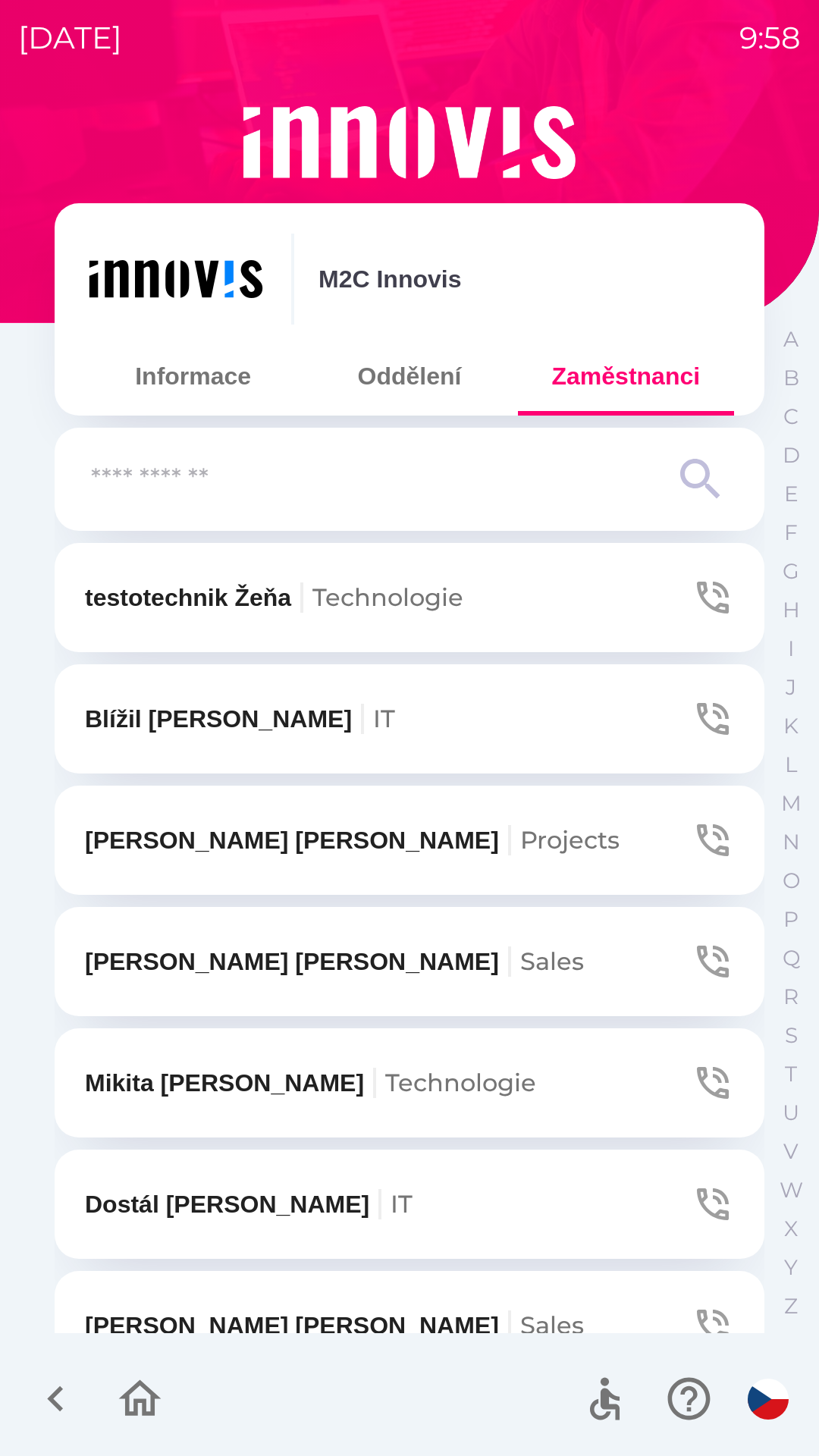
click at [448, 495] on input "text" at bounding box center [379, 479] width 576 height 42
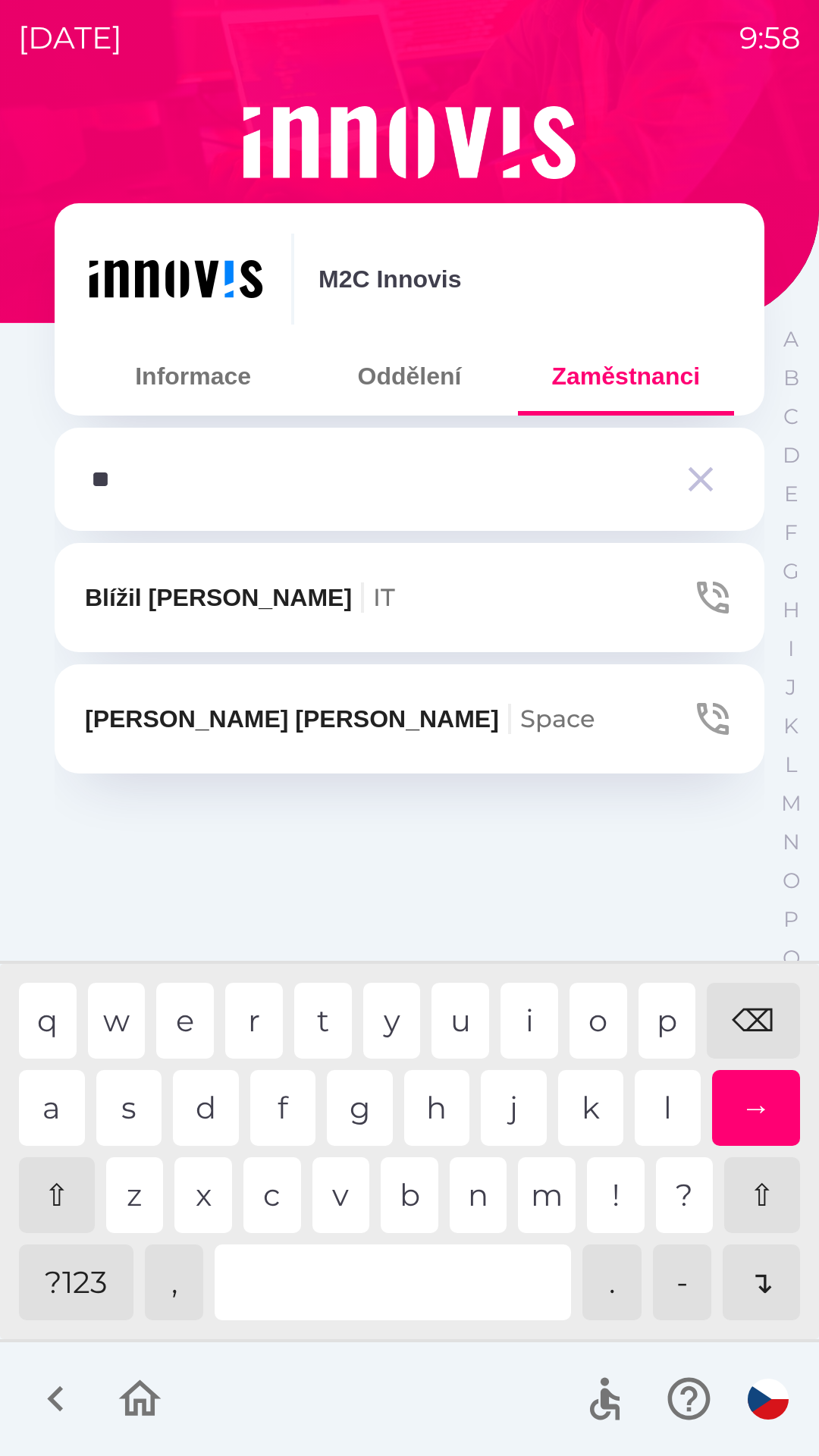
click at [659, 1116] on div "l" at bounding box center [667, 1108] width 66 height 76
type input "***"
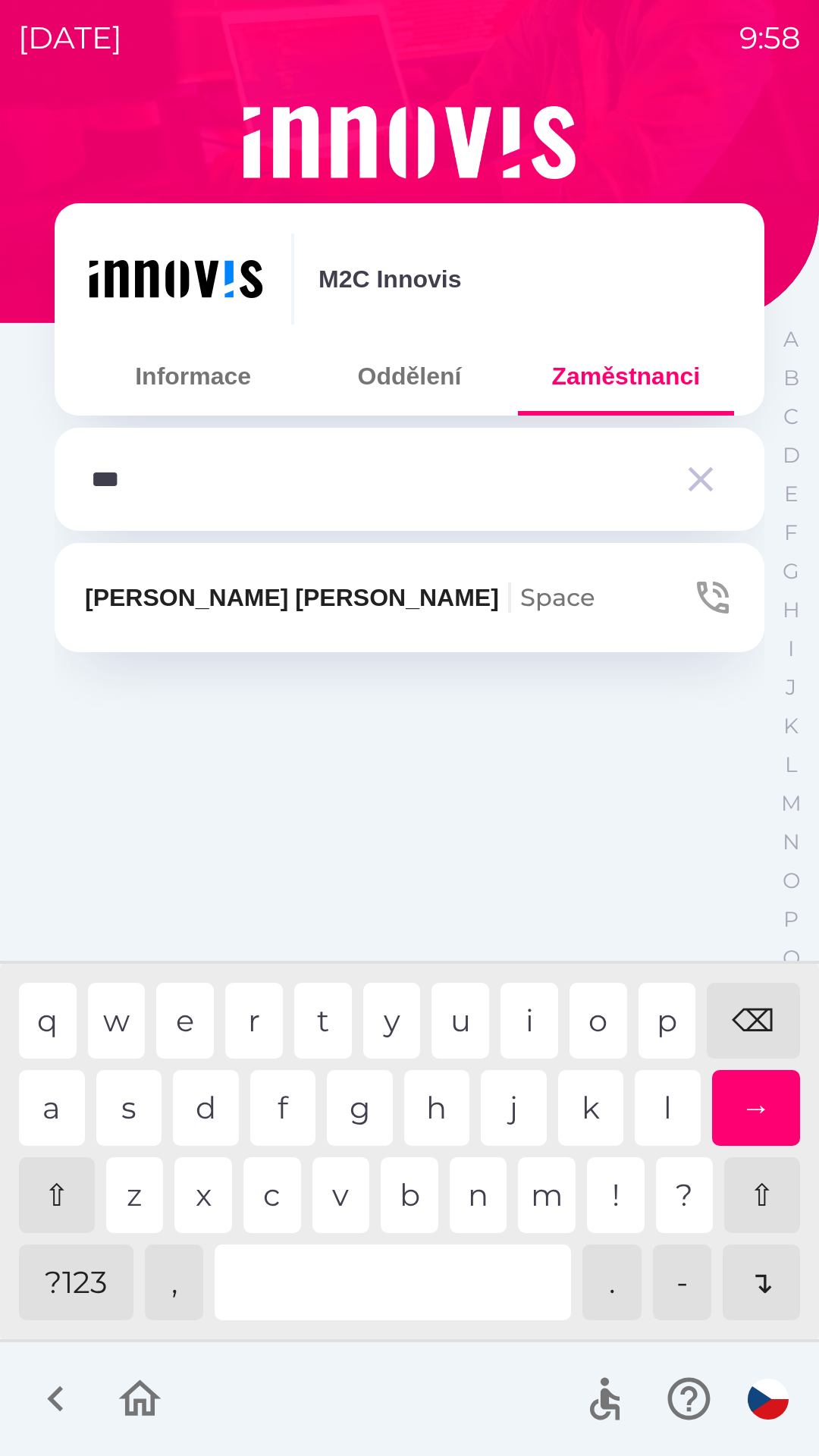
click at [124, 1405] on icon "button" at bounding box center [139, 1398] width 51 height 51
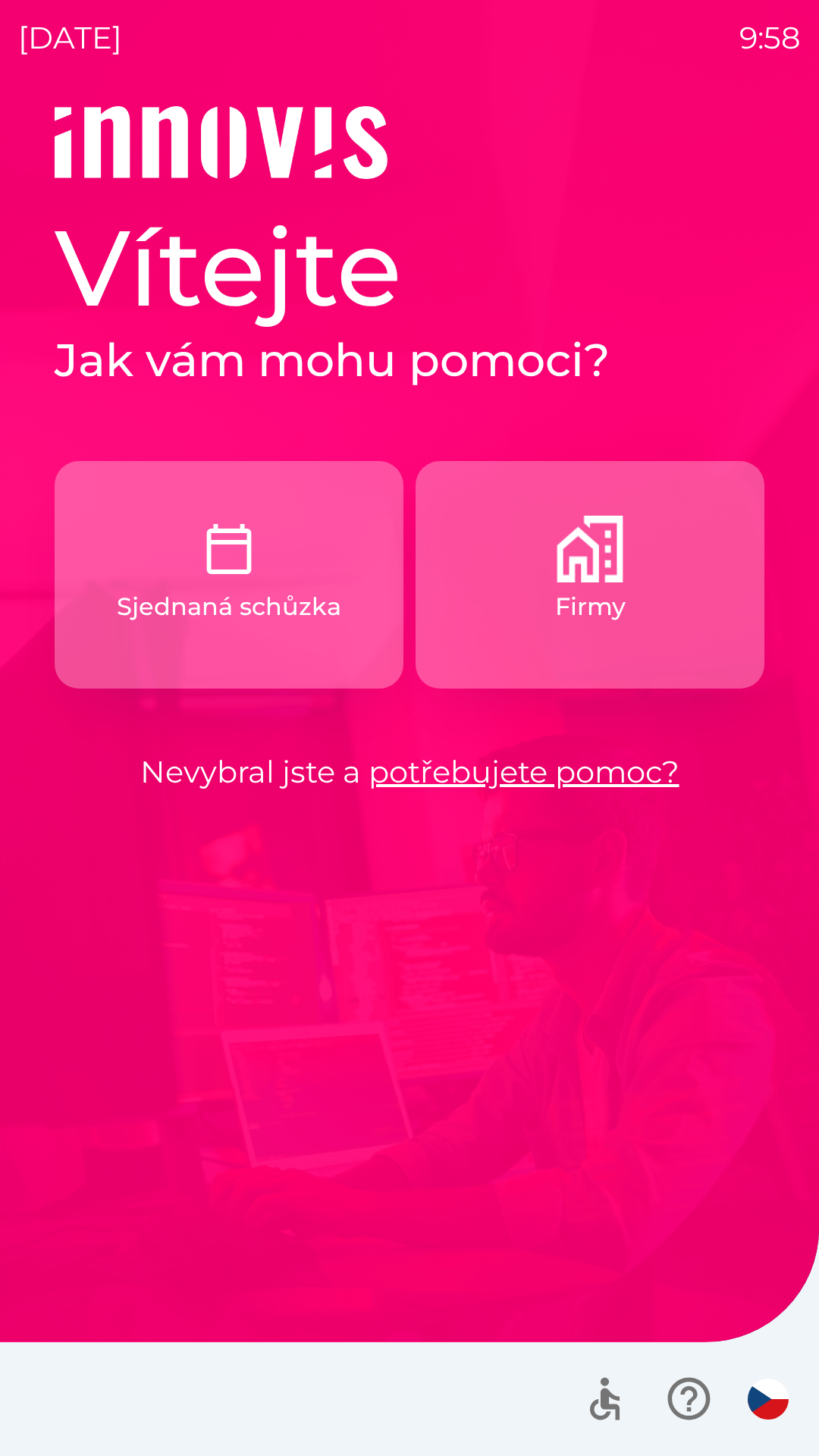
click at [306, 636] on button "Sjednaná schůzka" at bounding box center [230, 574] width 349 height 228
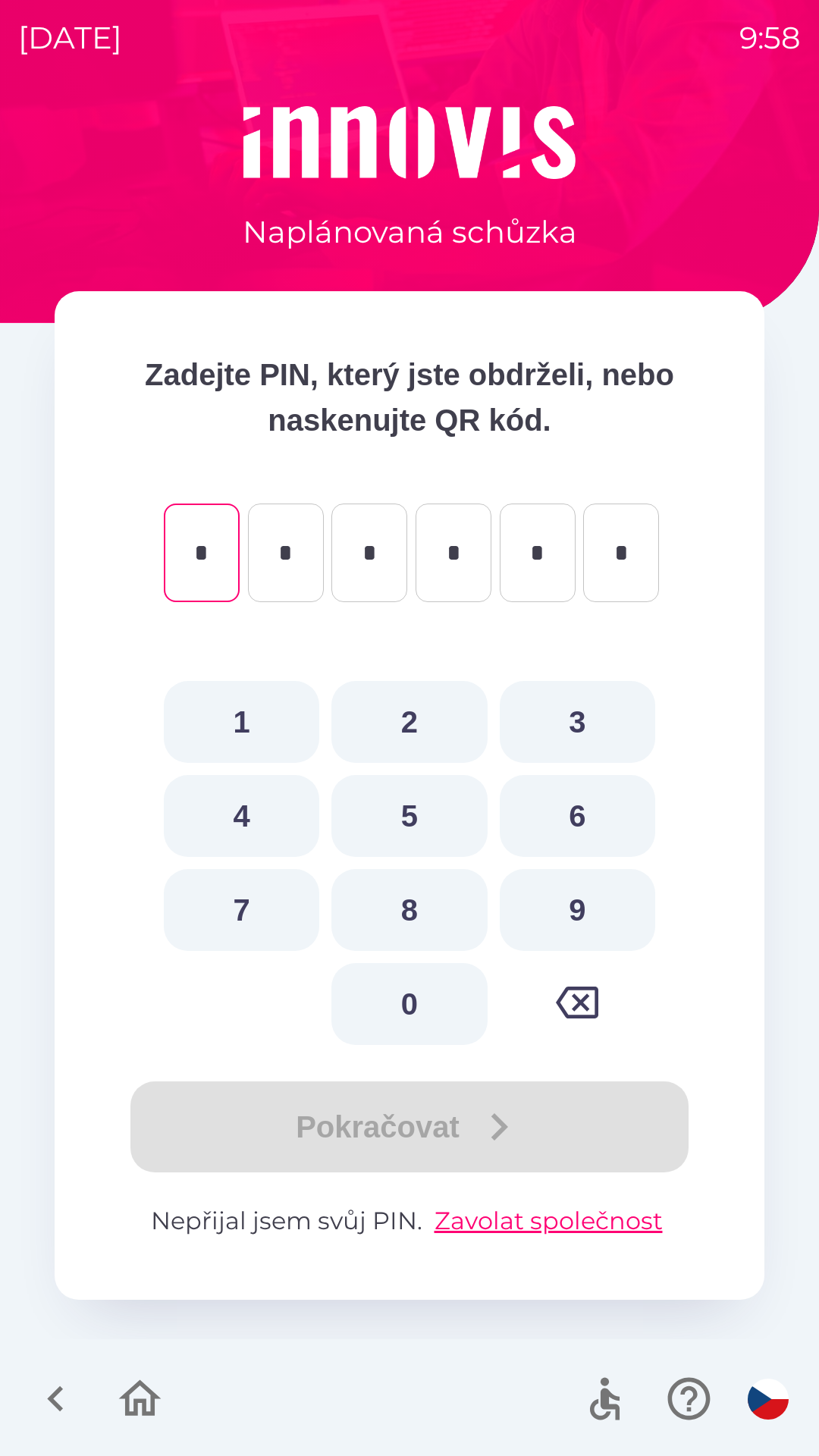
click at [137, 1405] on icon "button" at bounding box center [140, 1398] width 43 height 36
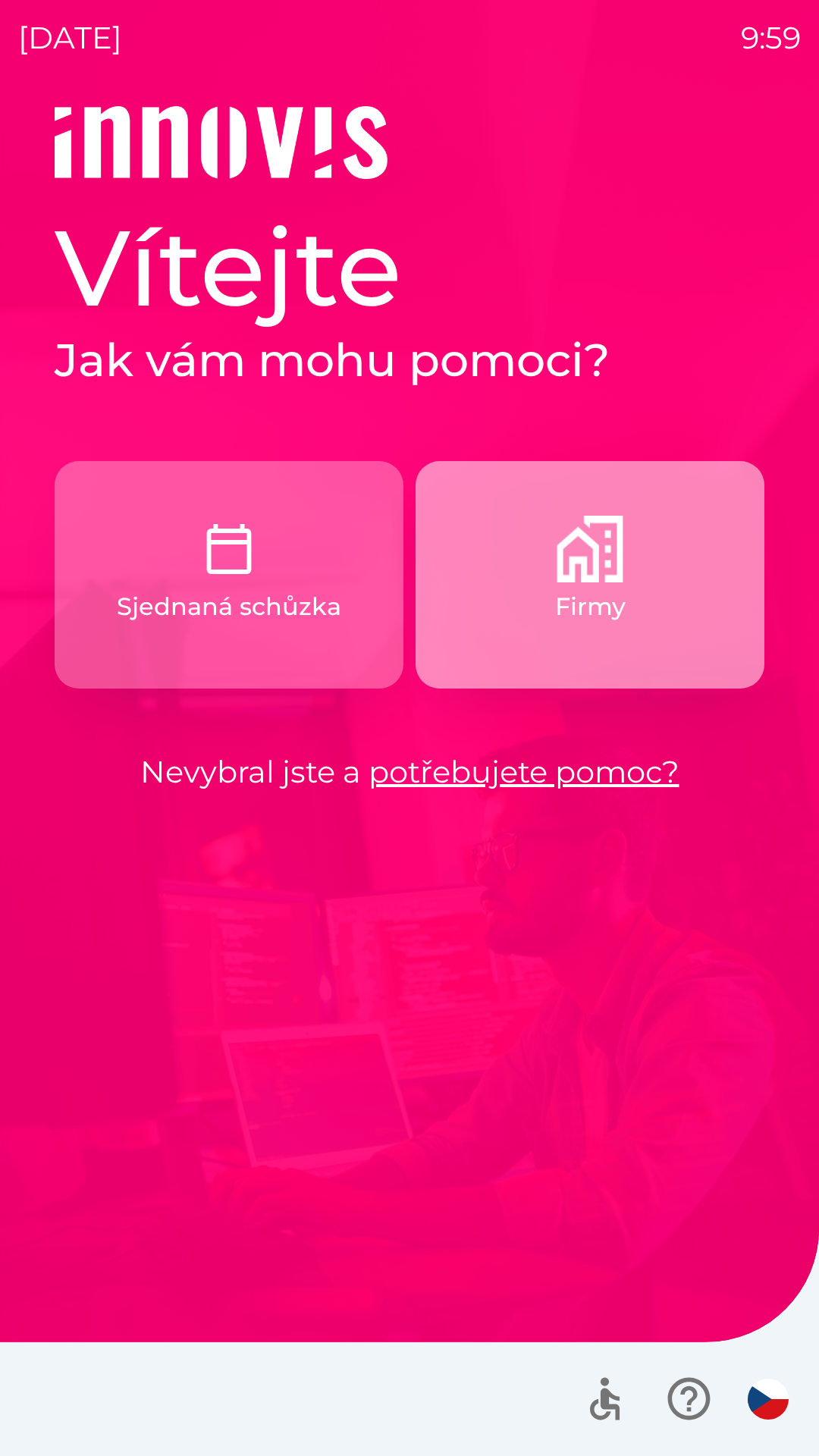
click at [519, 632] on button "Firmy" at bounding box center [590, 574] width 349 height 228
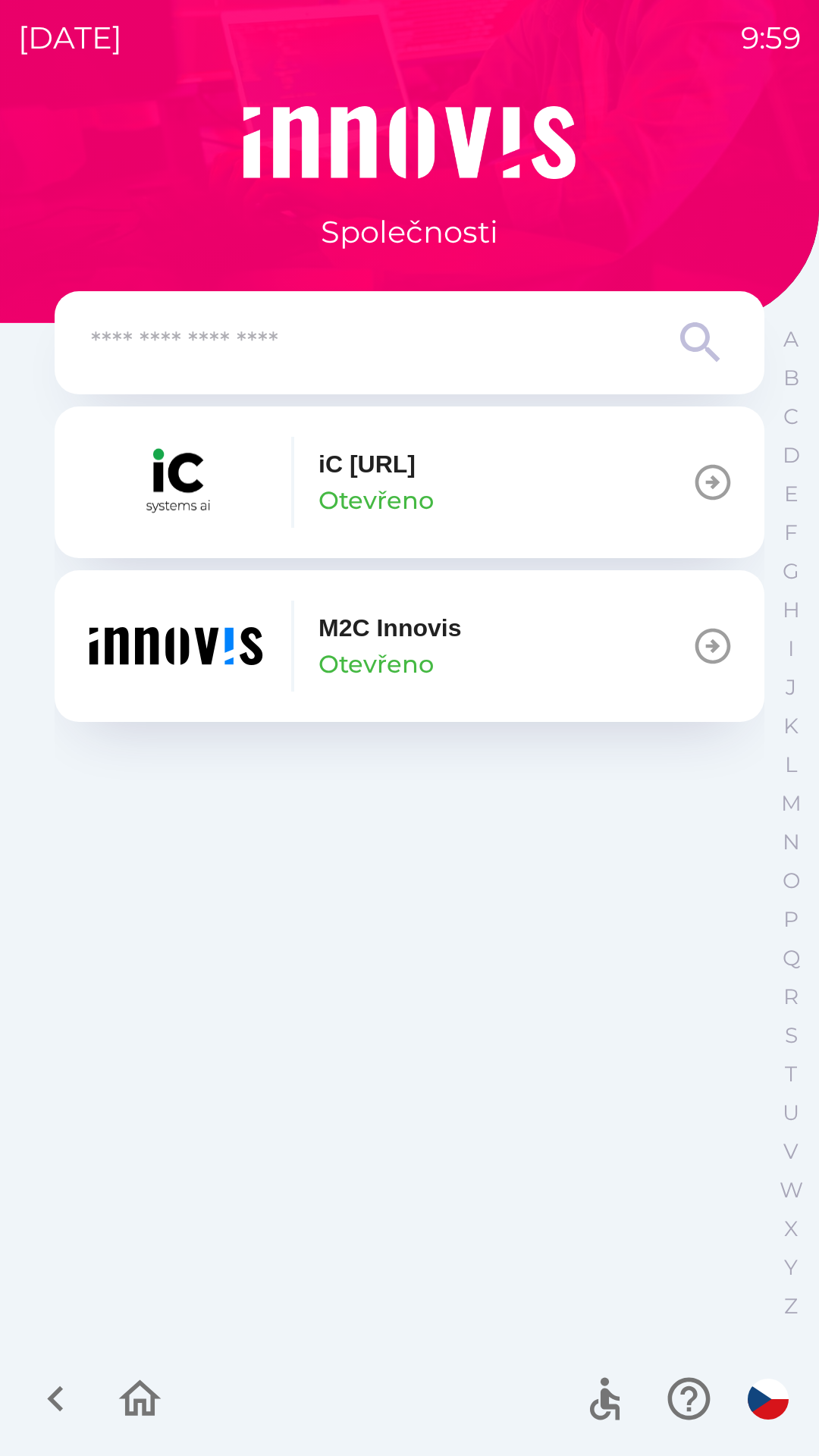
click at [215, 662] on img "button" at bounding box center [176, 646] width 182 height 91
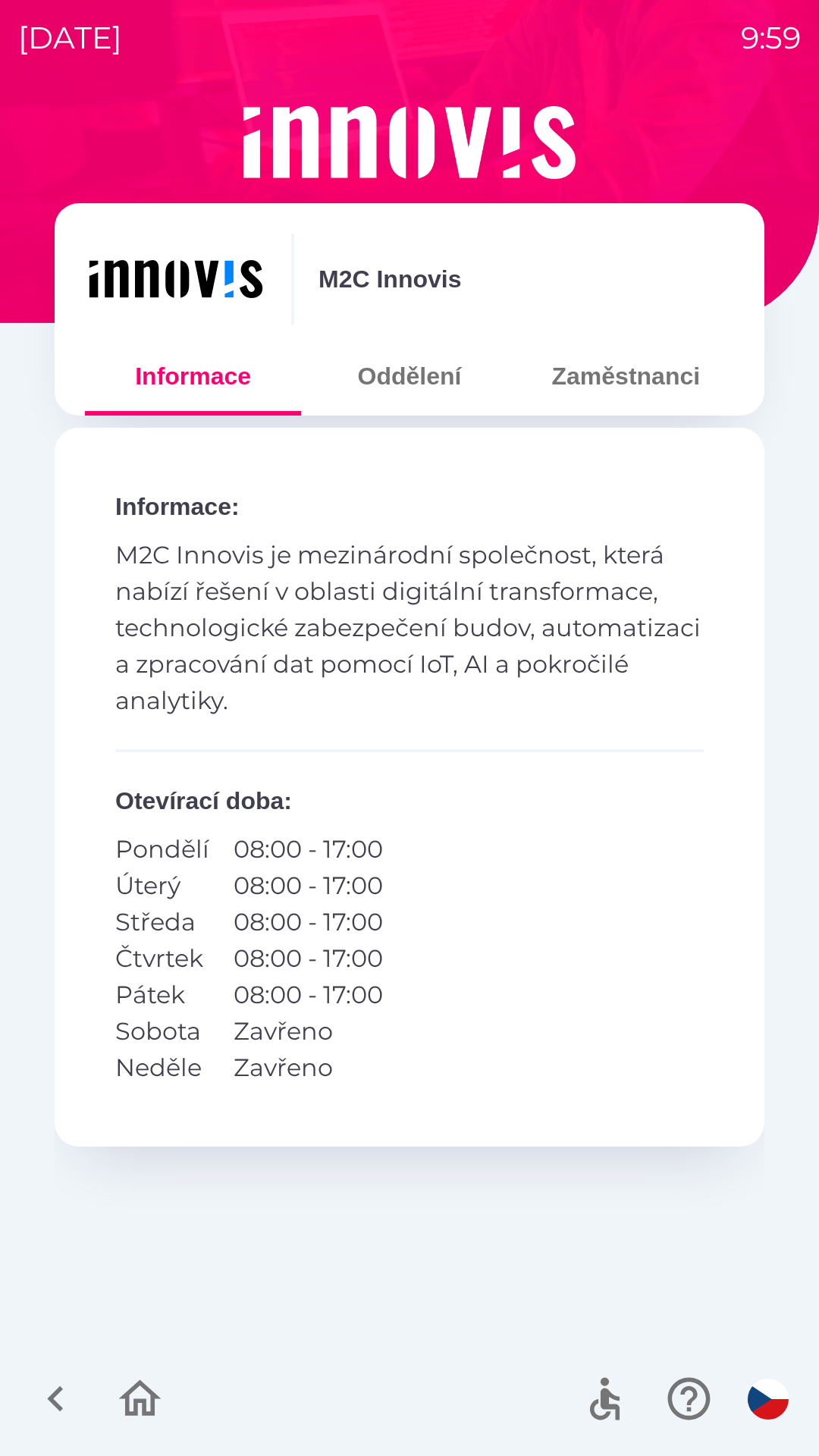
click at [586, 389] on button "Zaměstnanci" at bounding box center [626, 377] width 216 height 55
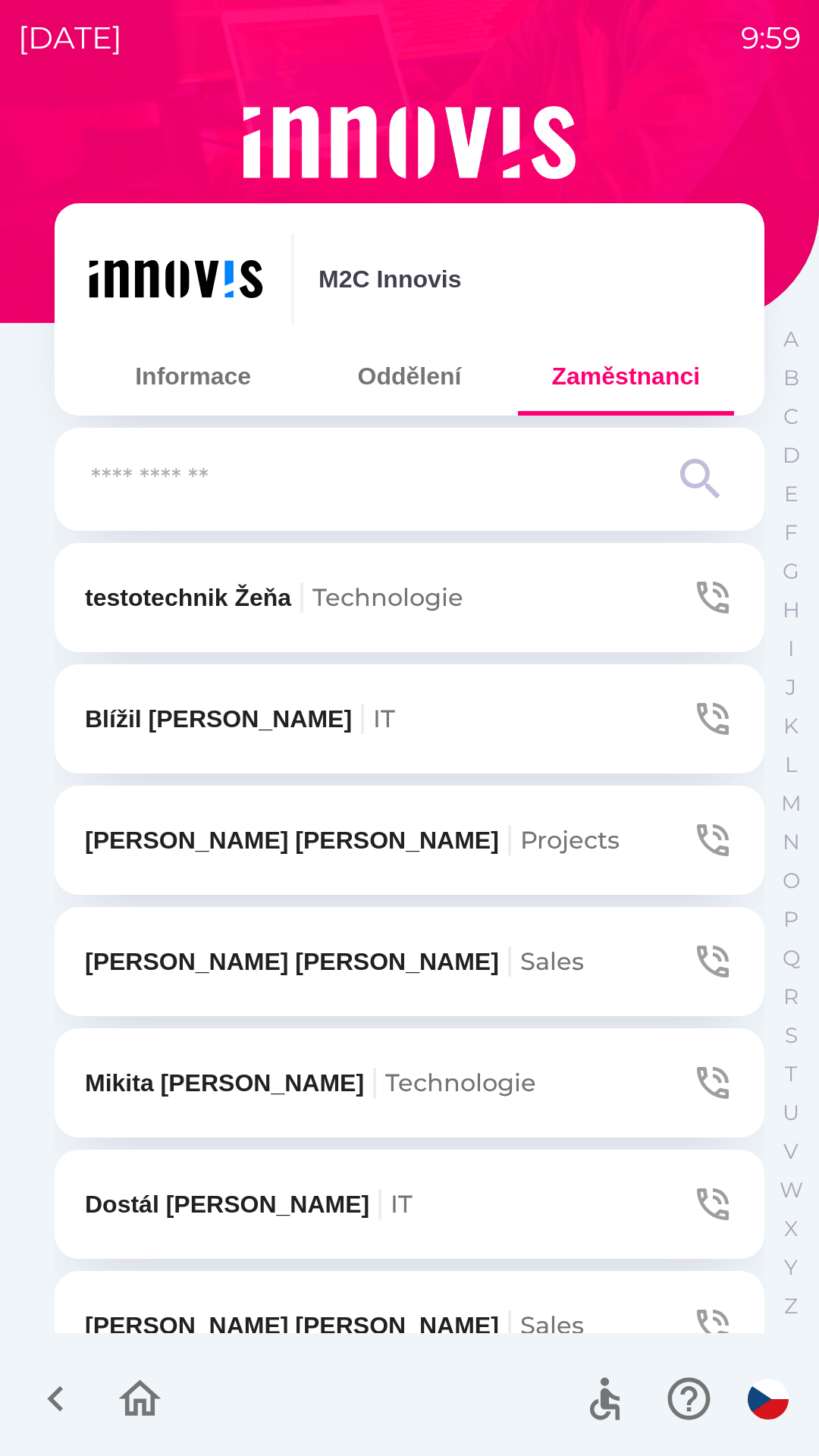
click at [349, 481] on input "text" at bounding box center [379, 479] width 576 height 42
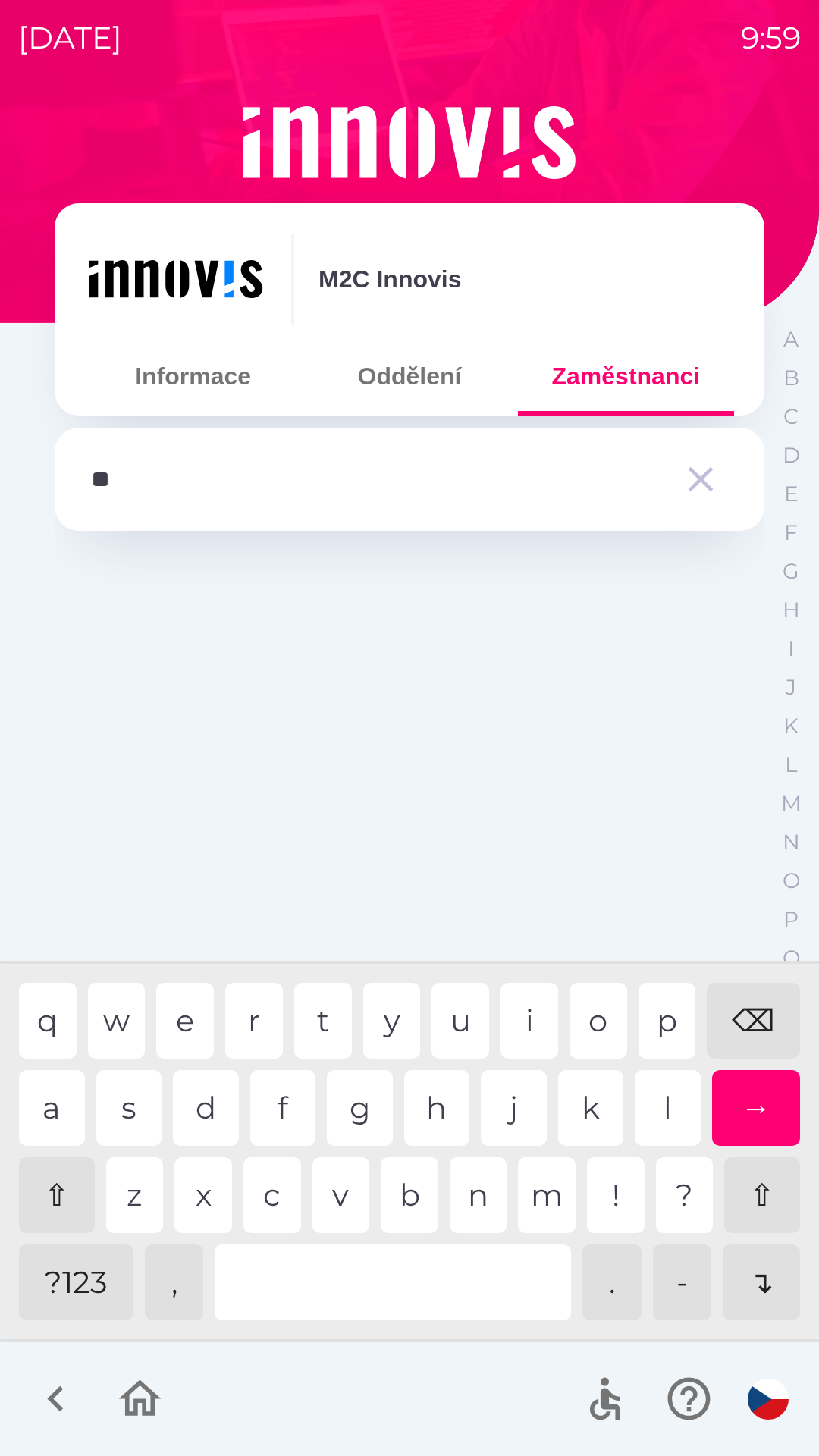
type input "***"
click at [691, 488] on icon "button" at bounding box center [701, 479] width 25 height 25
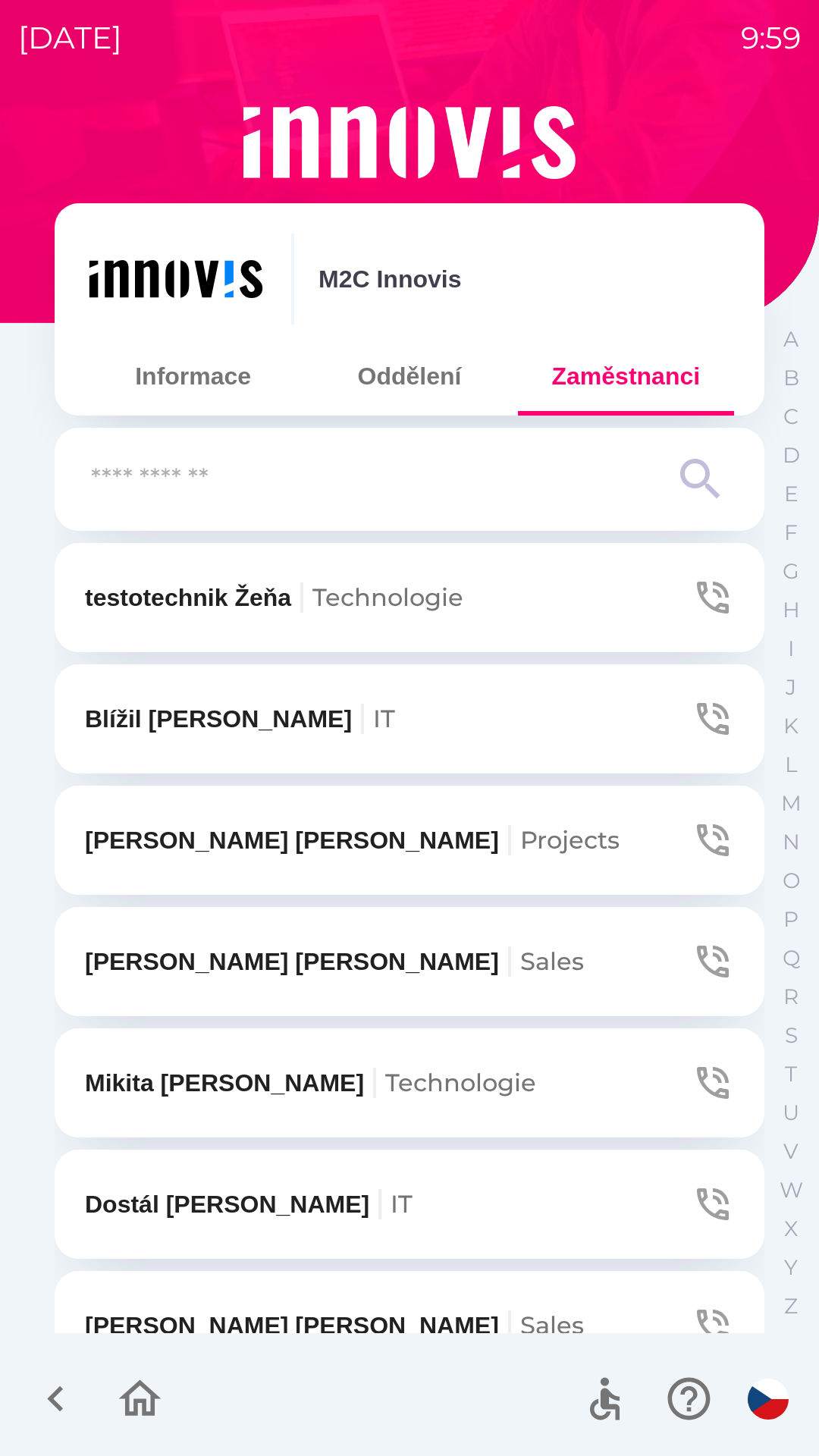
click at [228, 381] on button "Informace" at bounding box center [193, 377] width 216 height 55
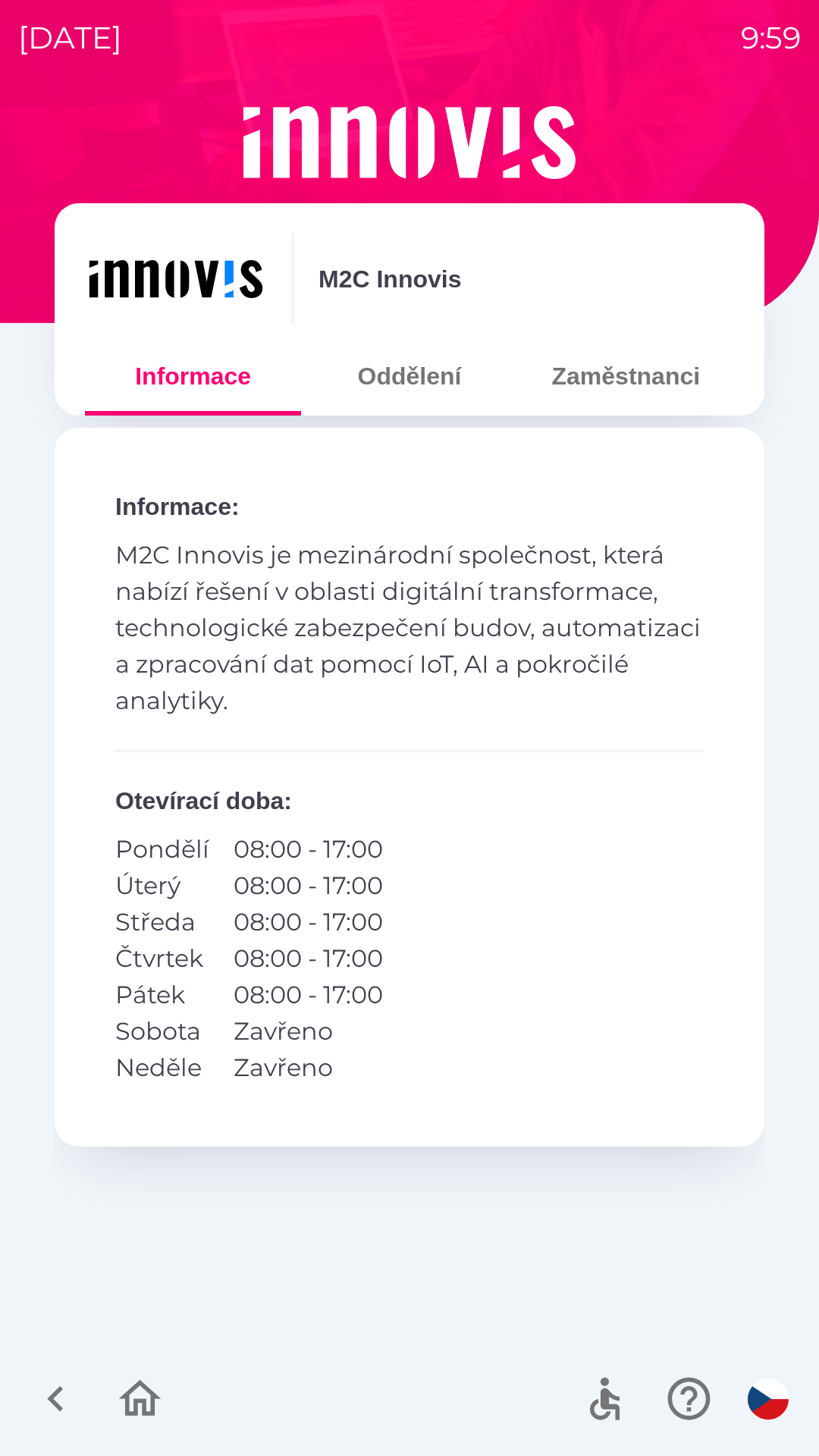
click at [134, 1388] on icon "button" at bounding box center [140, 1398] width 43 height 36
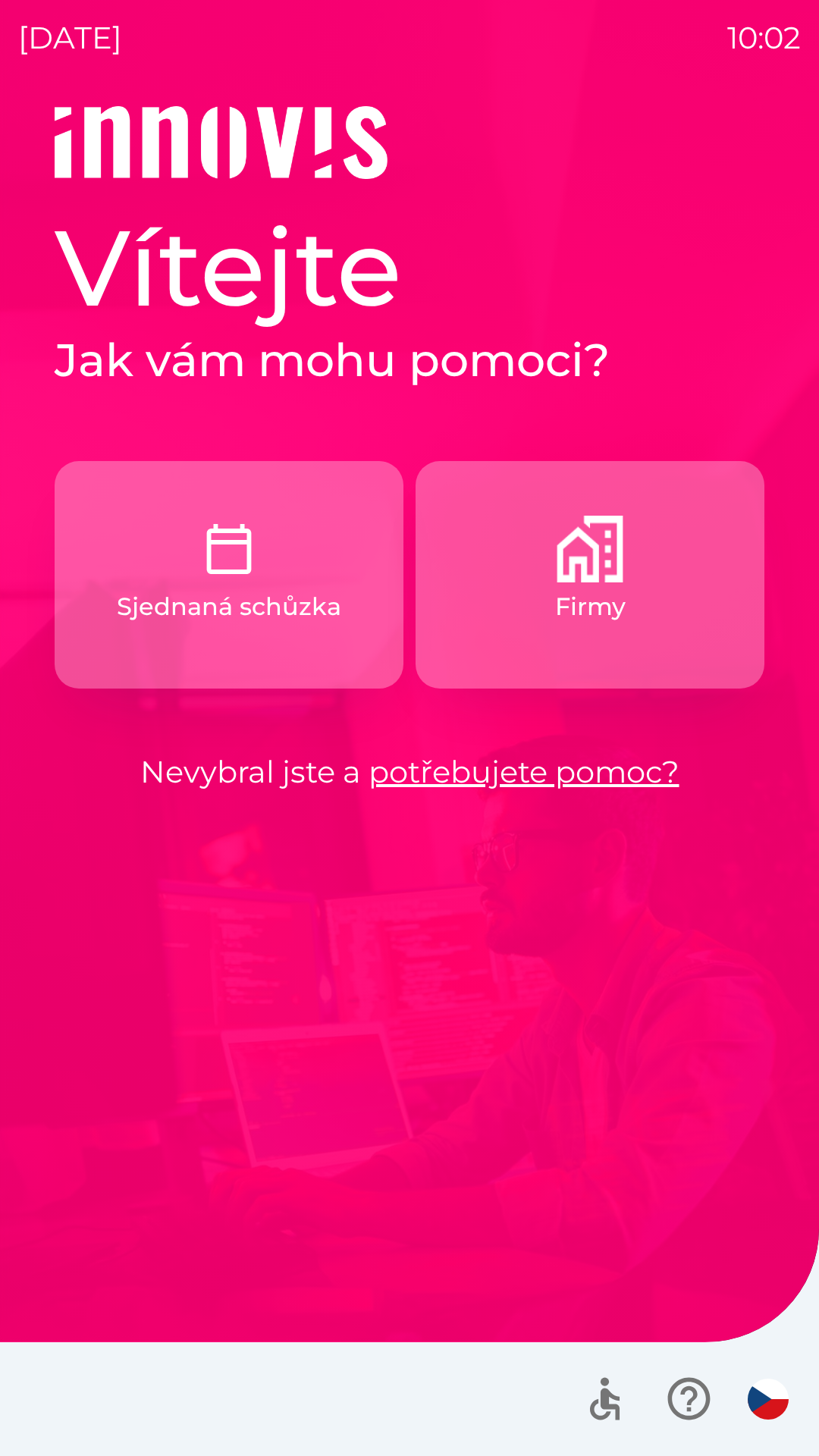
click at [596, 632] on button "Firmy" at bounding box center [590, 574] width 349 height 228
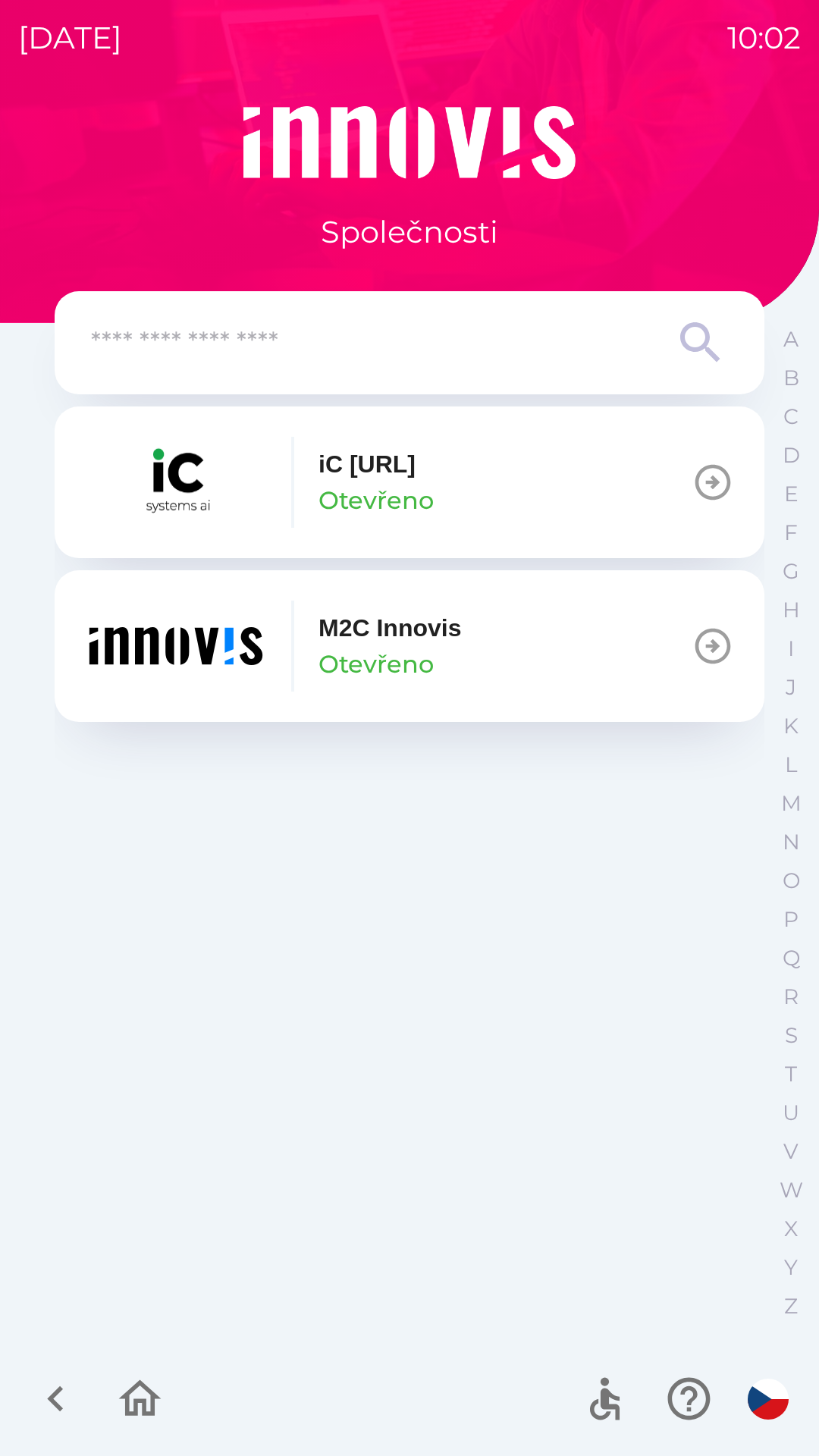
click at [209, 650] on img "button" at bounding box center [176, 646] width 182 height 91
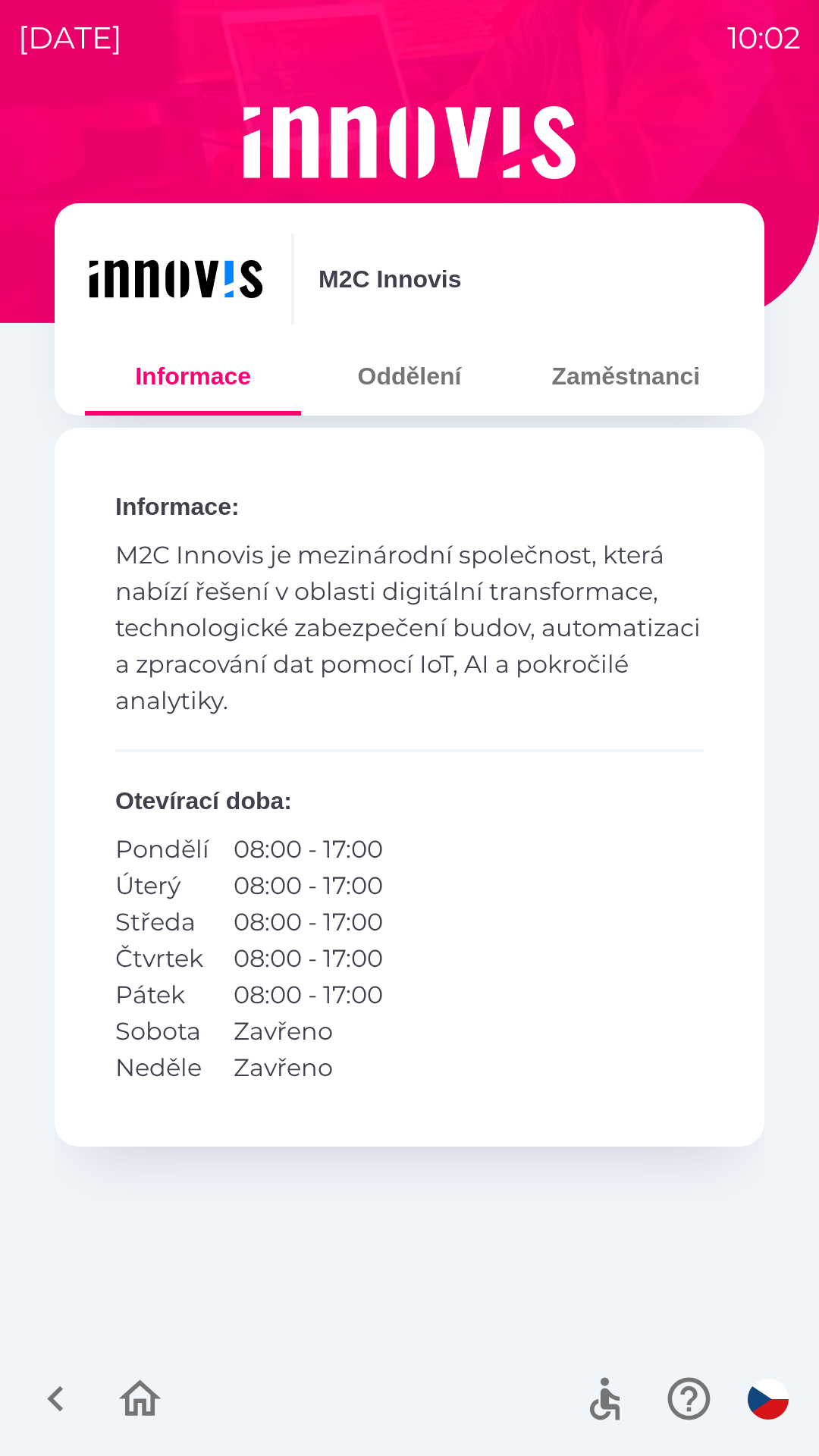
click at [597, 391] on button "Zaměstnanci" at bounding box center [626, 377] width 216 height 55
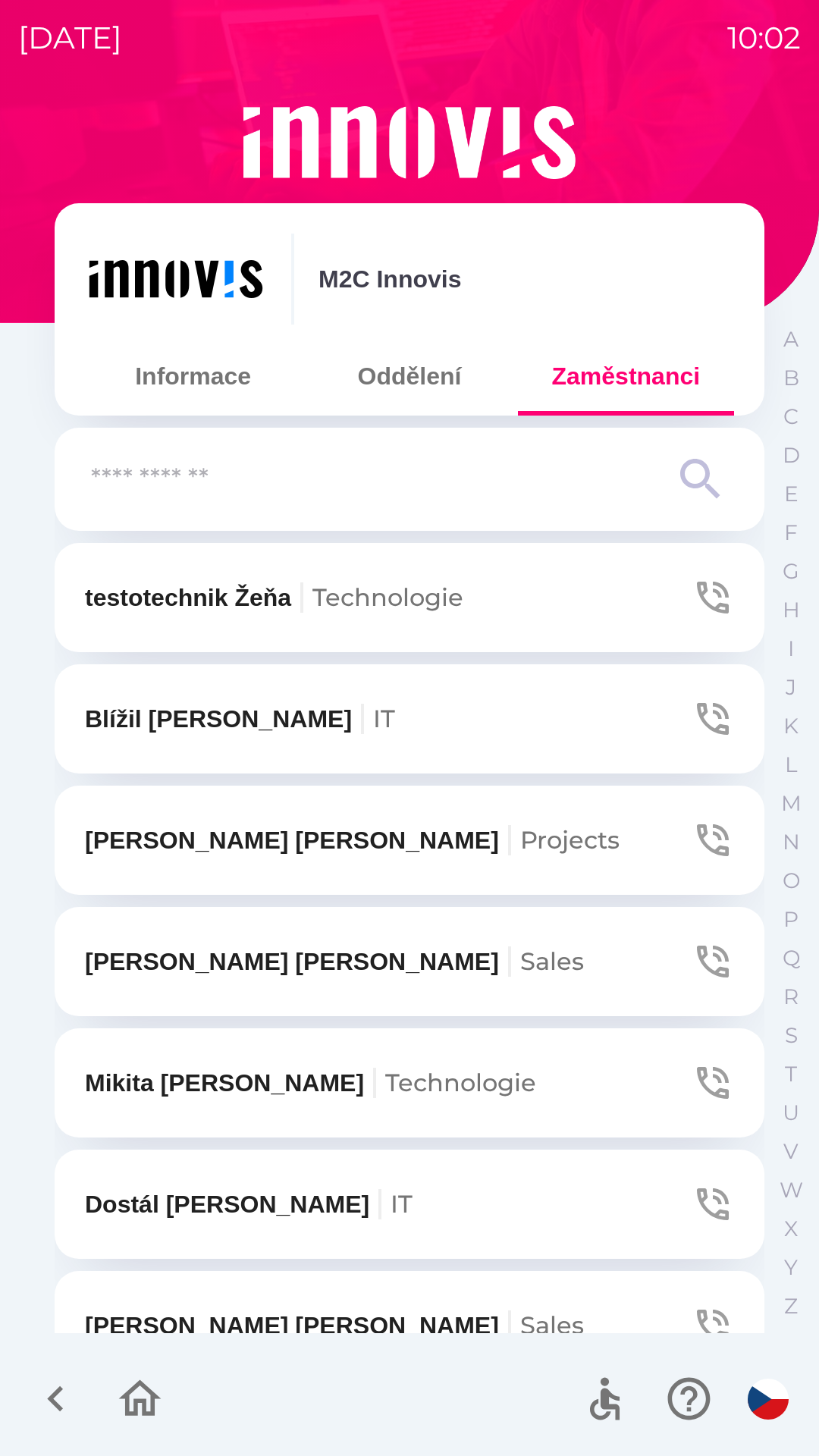
click at [317, 483] on input "text" at bounding box center [379, 479] width 576 height 42
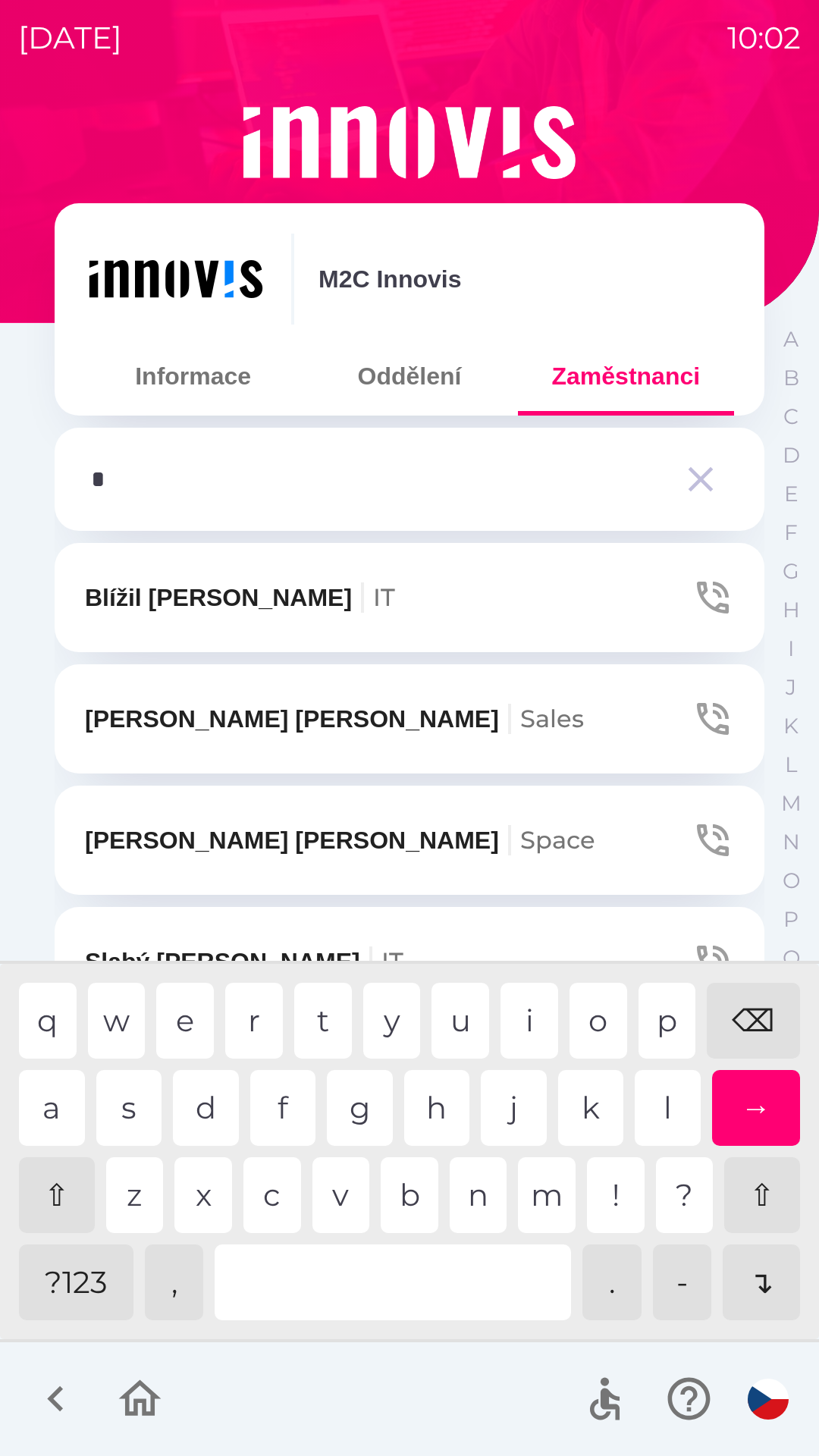
click at [397, 1203] on div "b" at bounding box center [409, 1195] width 58 height 76
type input "**"
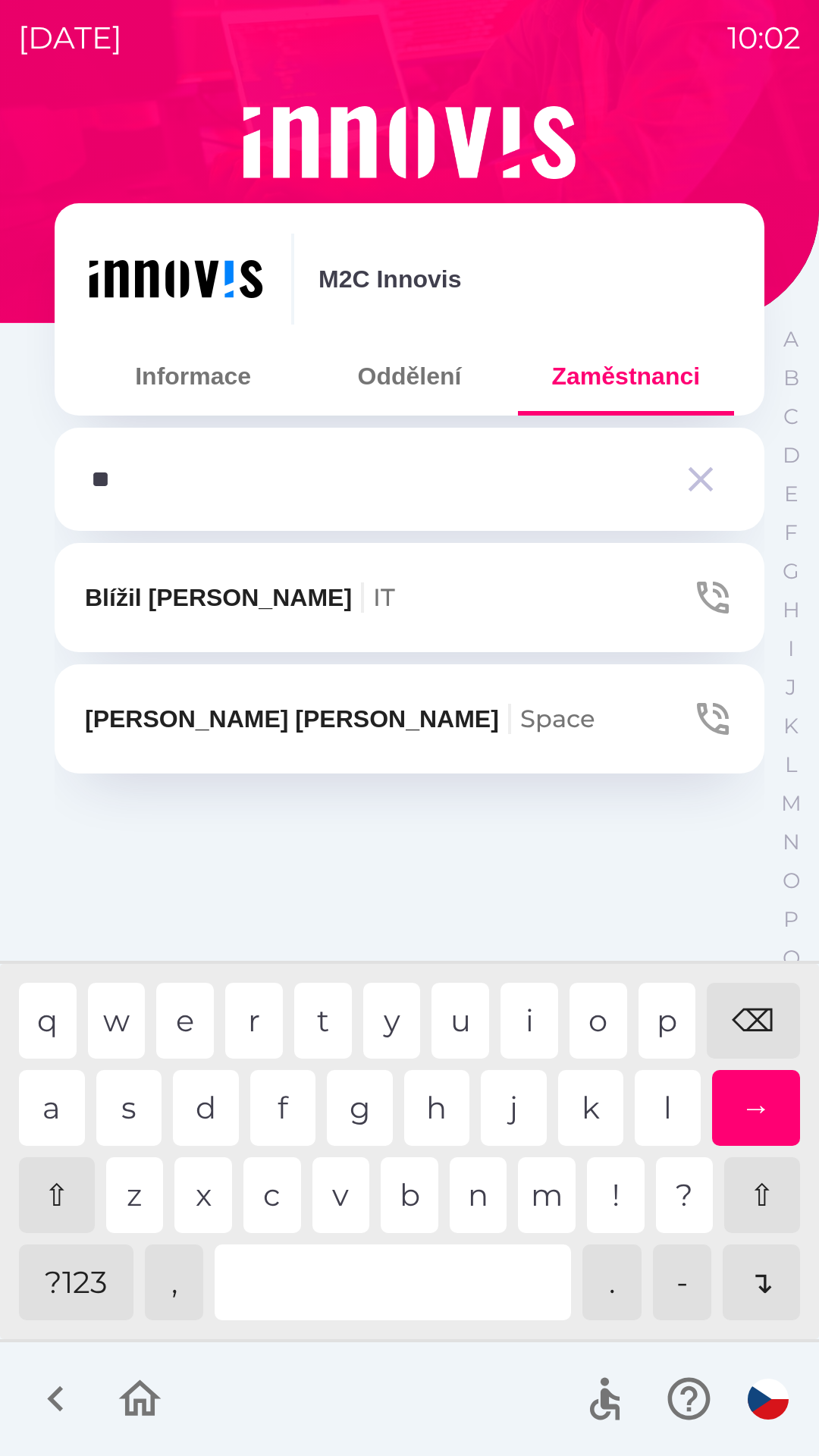
click at [649, 1093] on div "l" at bounding box center [667, 1108] width 66 height 76
click at [172, 712] on p "[PERSON_NAME]" at bounding box center [340, 718] width 511 height 36
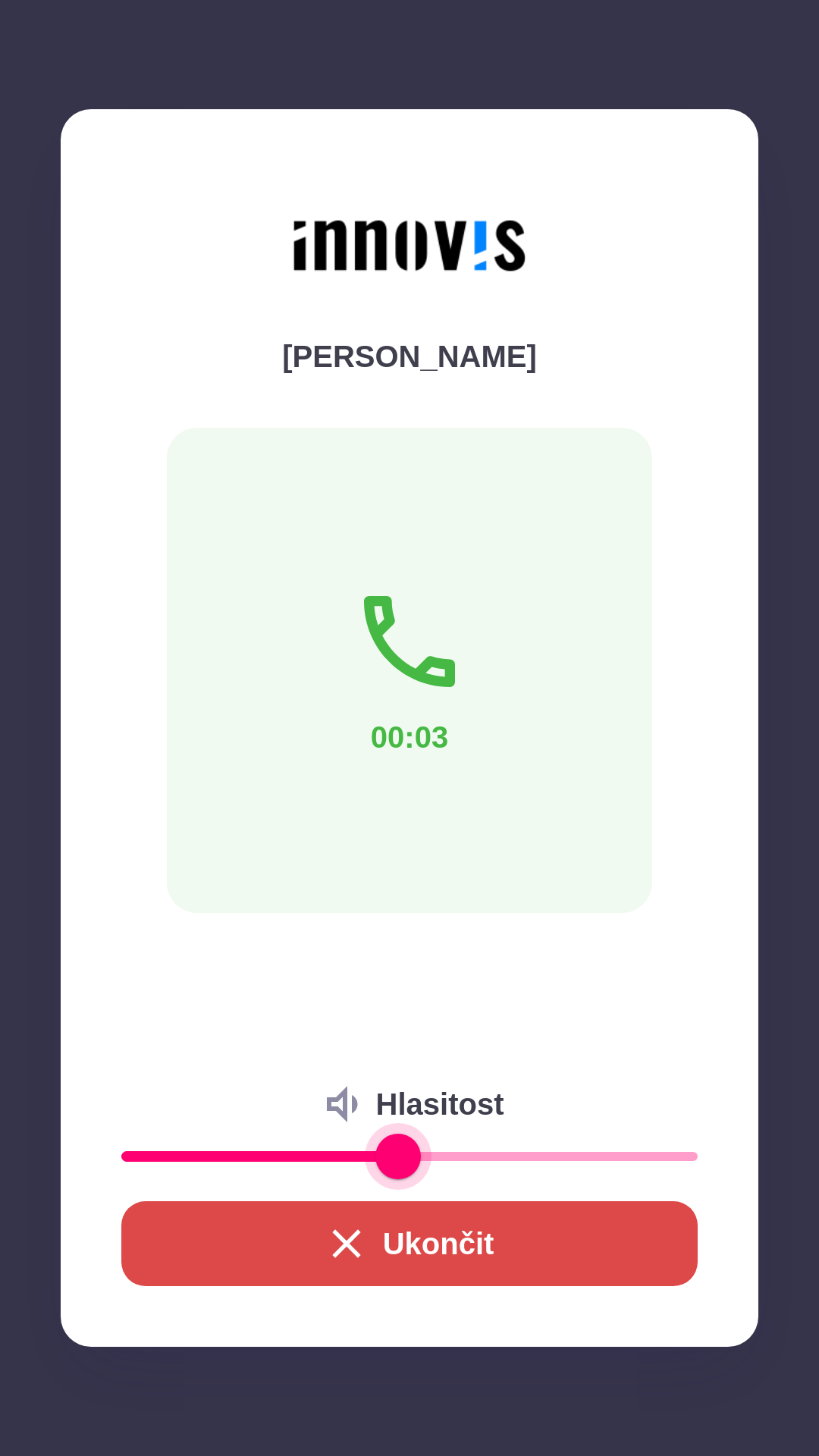
type input "**"
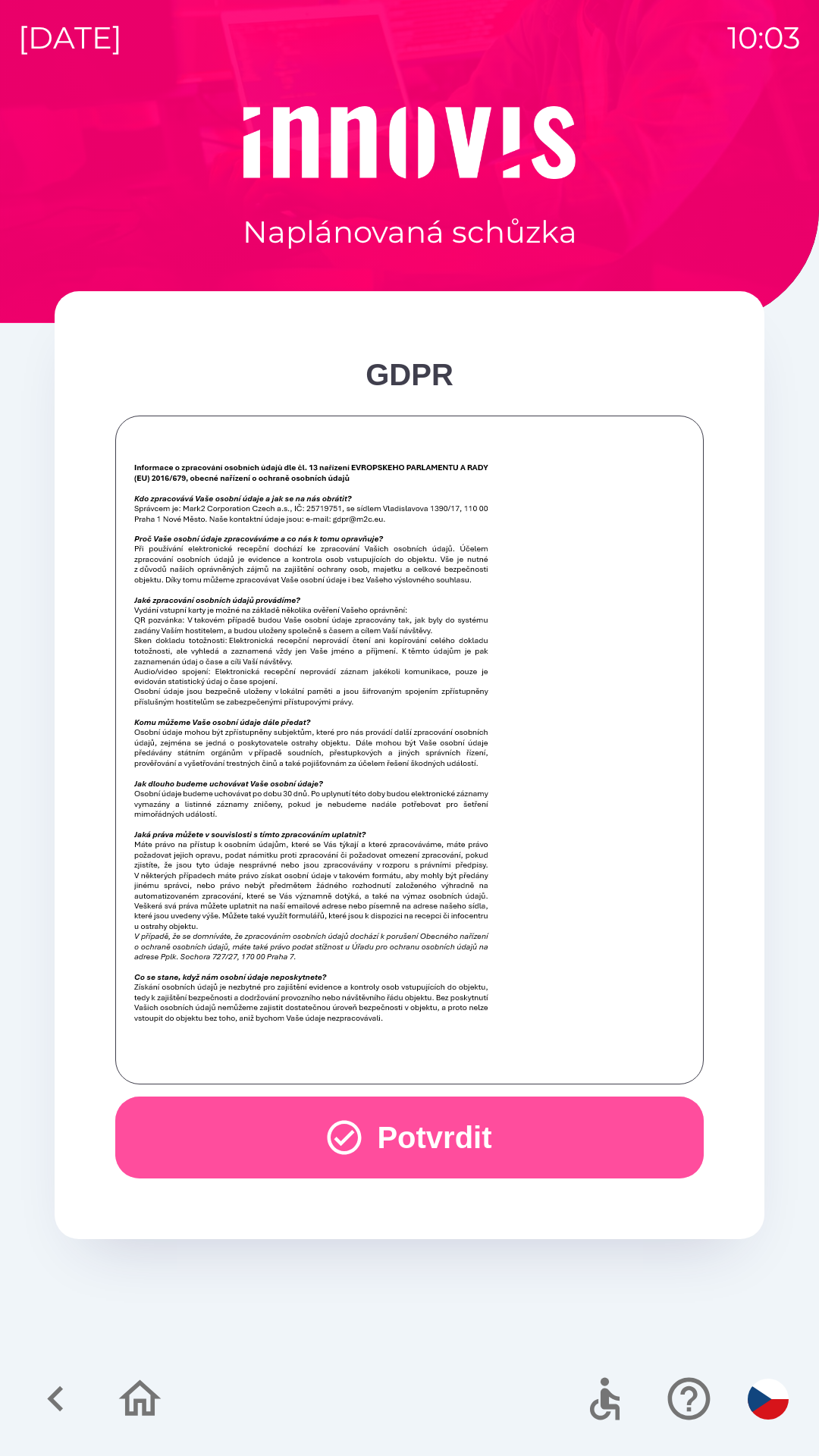
click at [448, 1117] on button "Potvrdit" at bounding box center [410, 1137] width 589 height 82
